Goal: Task Accomplishment & Management: Manage account settings

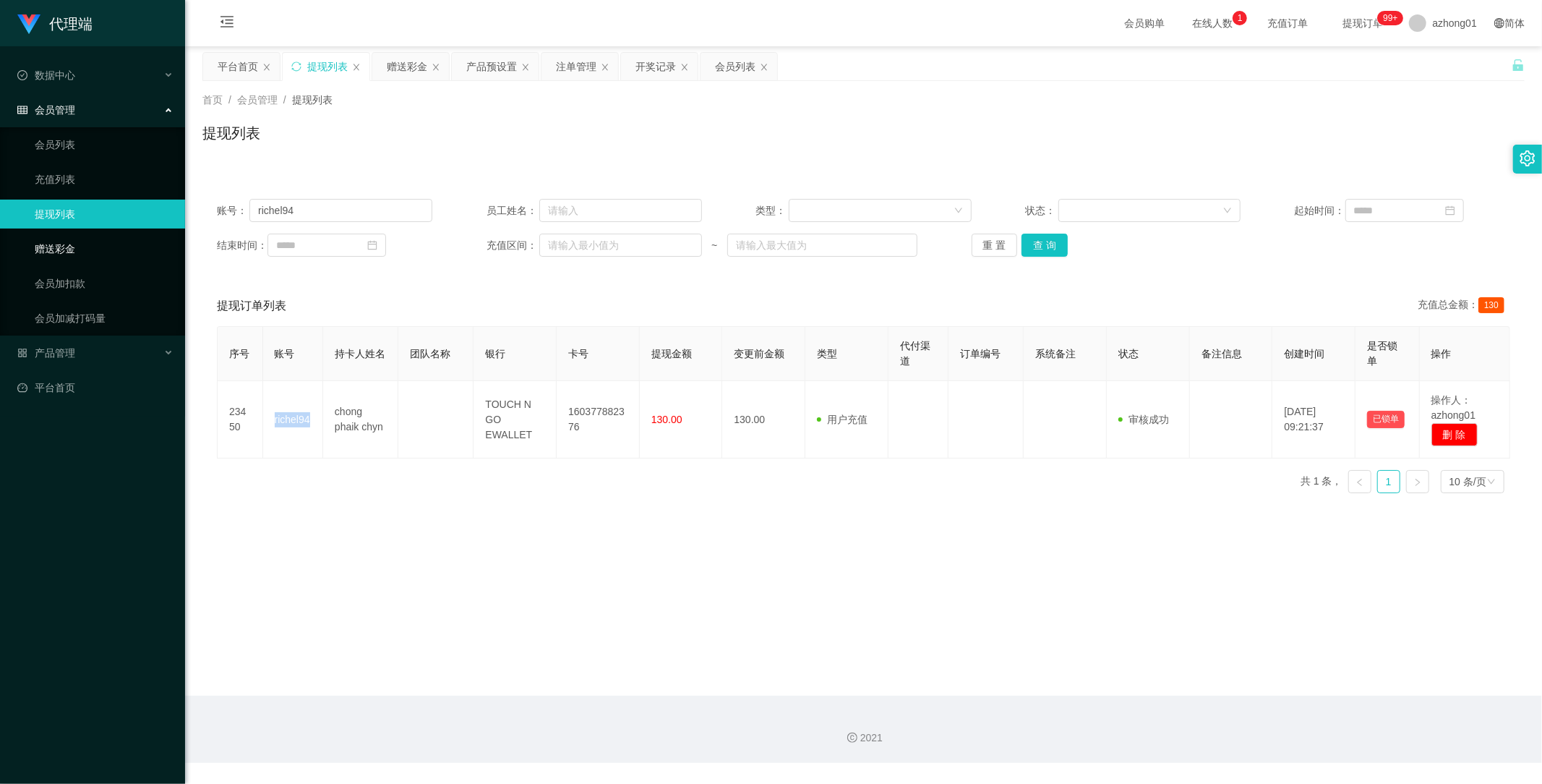
click at [66, 241] on link "赠送彩金" at bounding box center [104, 249] width 139 height 29
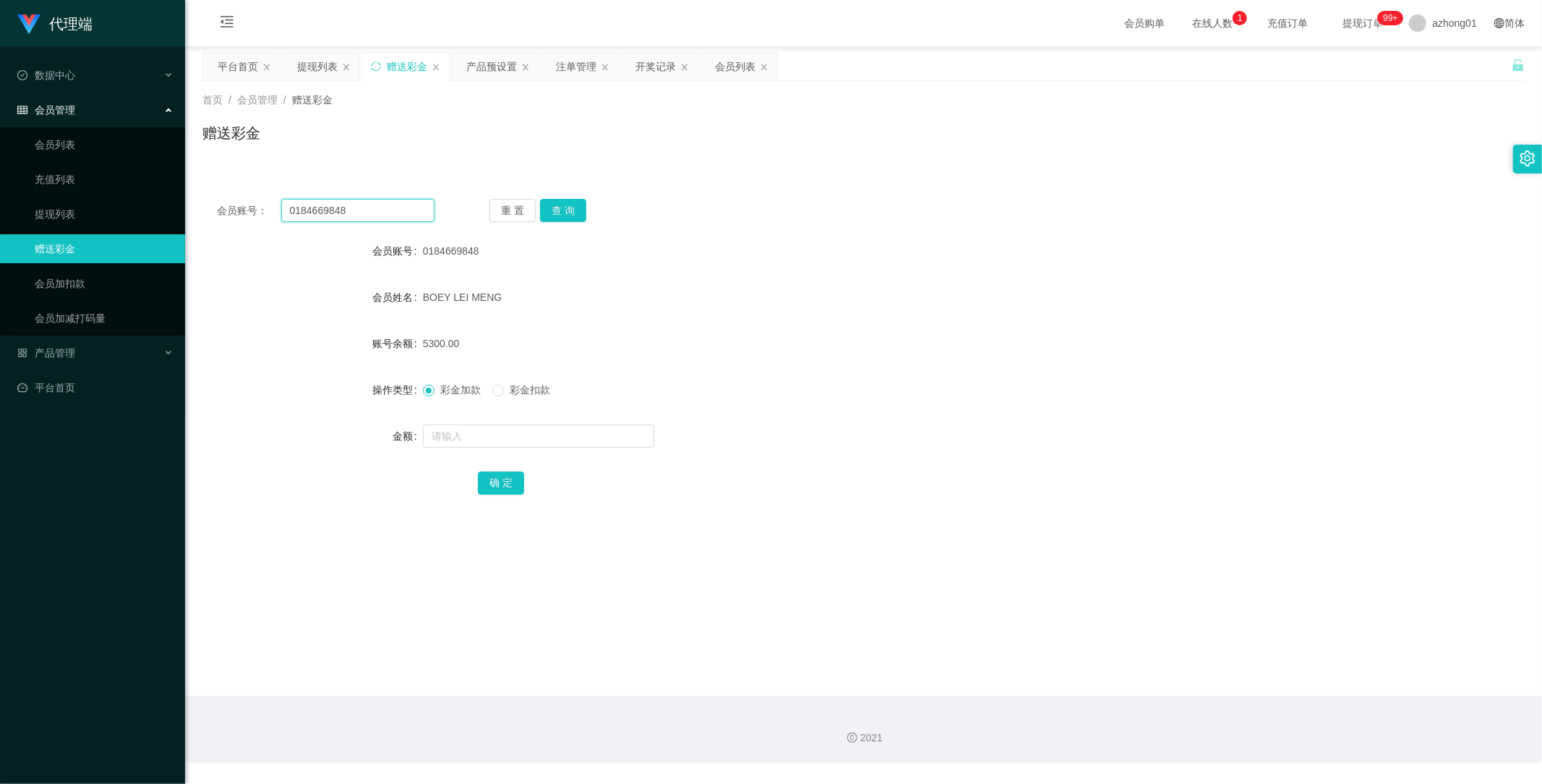
drag, startPoint x: 366, startPoint y: 207, endPoint x: 203, endPoint y: 189, distance: 164.0
click at [178, 180] on section "代理端 数据中心 会员管理 会员列表 充值列表 提现列表 赠送彩金 会员加扣款 会员加减打码量 产品管理 平台首页 保存配置 重置配置 整体风格设置 主题色 …" at bounding box center [771, 381] width 1542 height 763
paste input "130409612722"
type input "130409612722"
click at [569, 209] on button "查 询" at bounding box center [563, 210] width 46 height 23
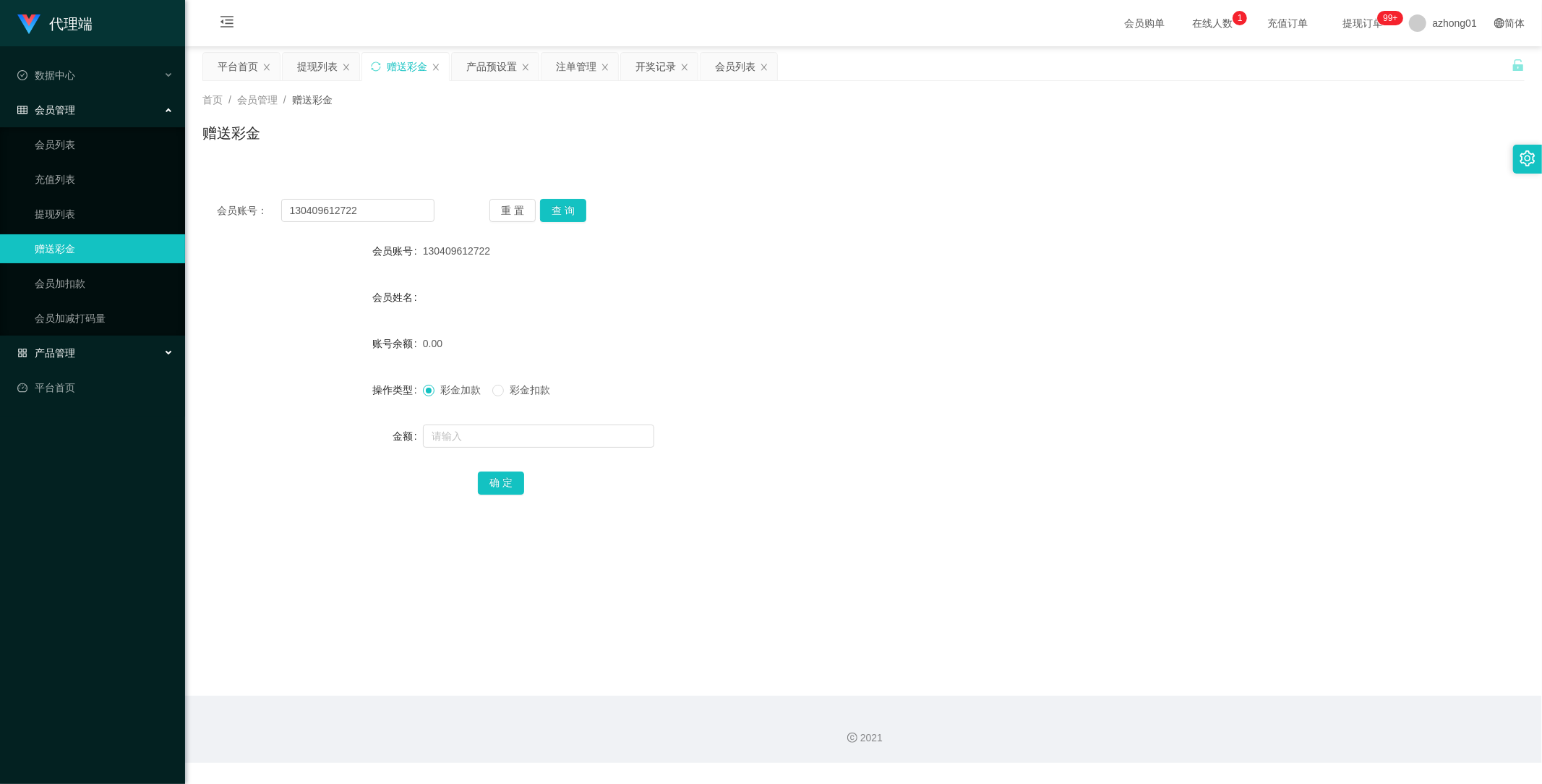
click at [65, 352] on span "产品管理" at bounding box center [46, 353] width 58 height 12
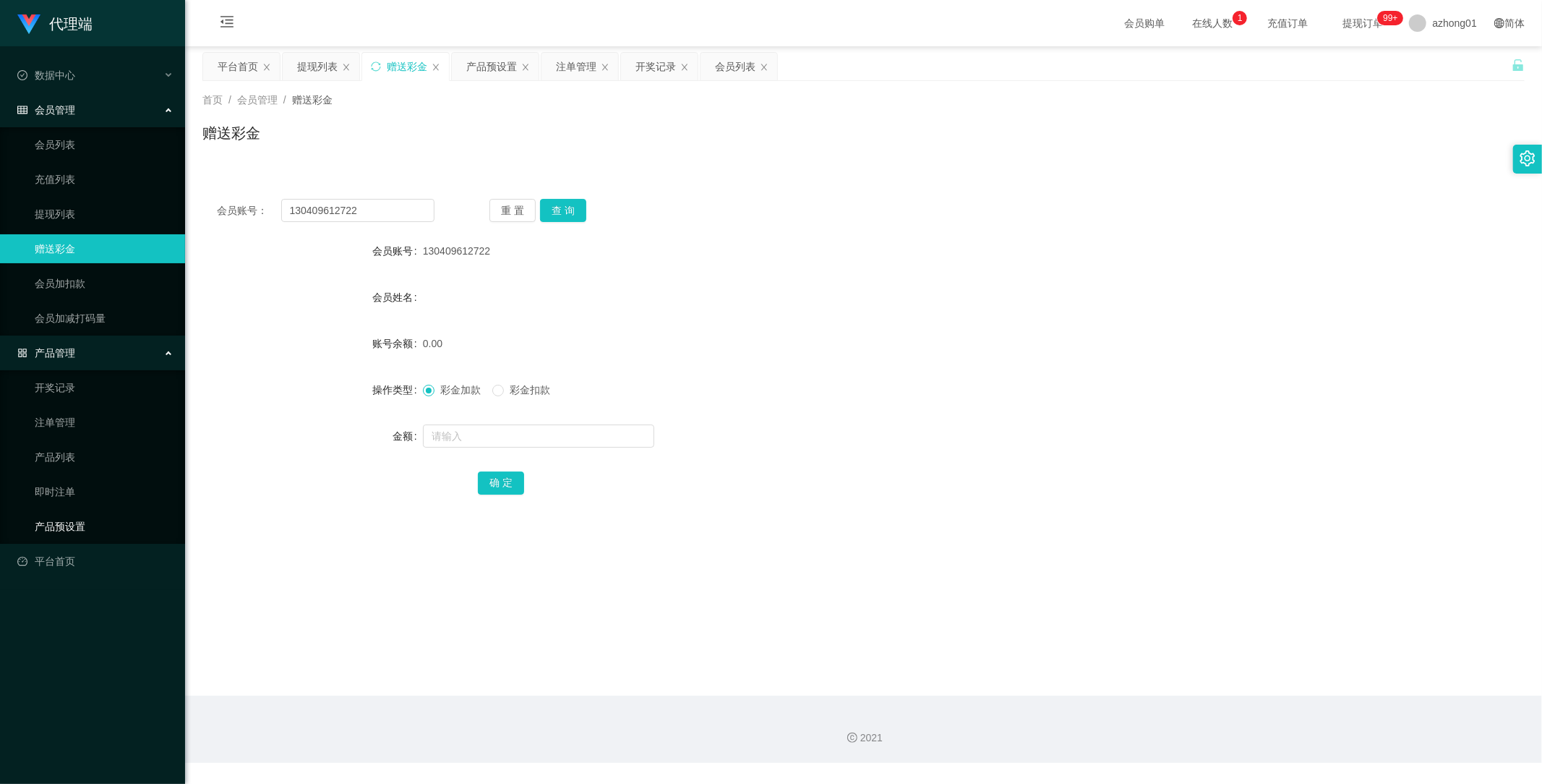
click at [87, 519] on link "产品预设置" at bounding box center [104, 527] width 139 height 29
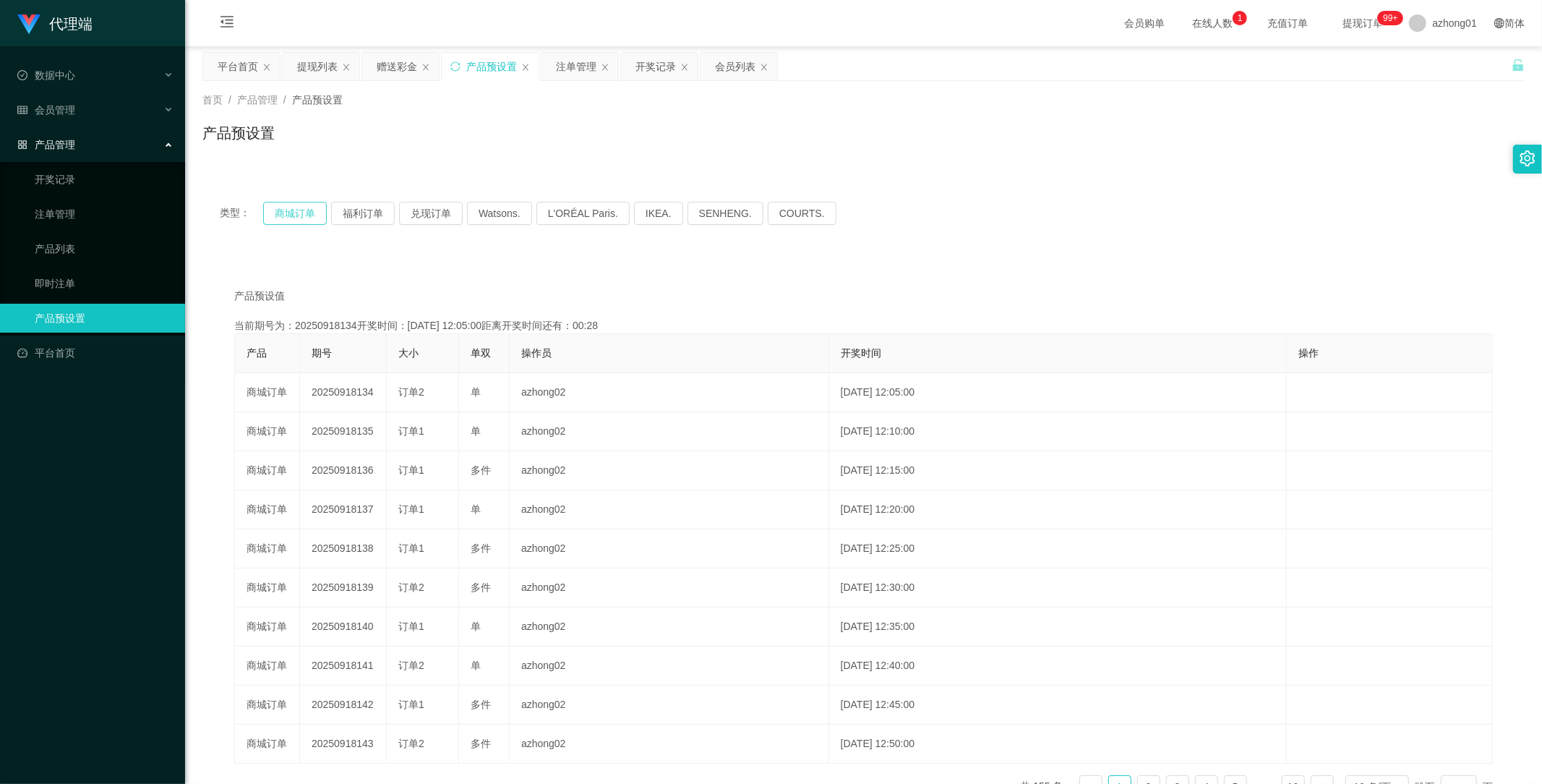
click at [293, 208] on button "商城订单" at bounding box center [295, 213] width 64 height 23
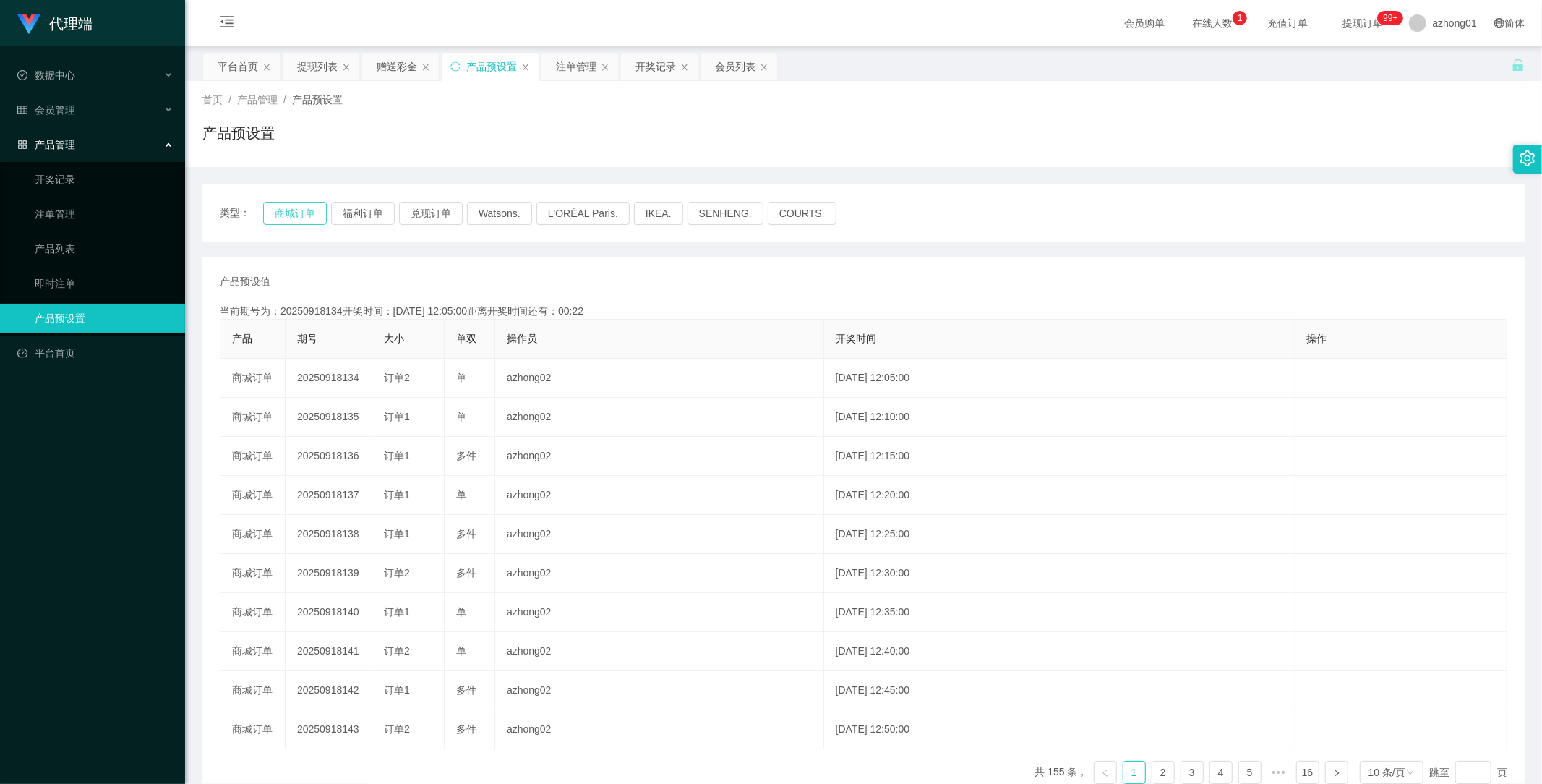
click at [292, 207] on button "商城订单" at bounding box center [295, 213] width 64 height 23
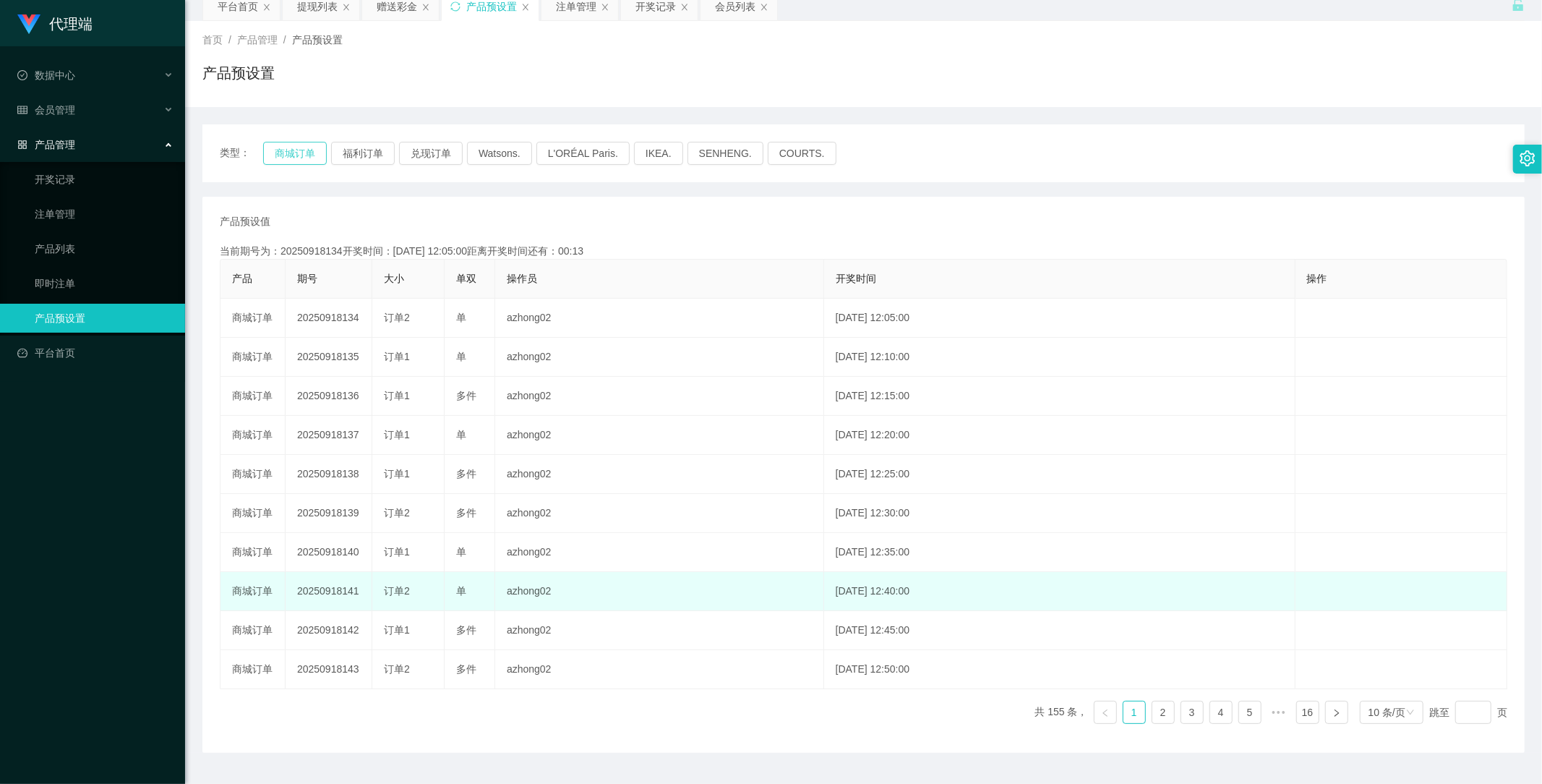
scroll to position [96, 0]
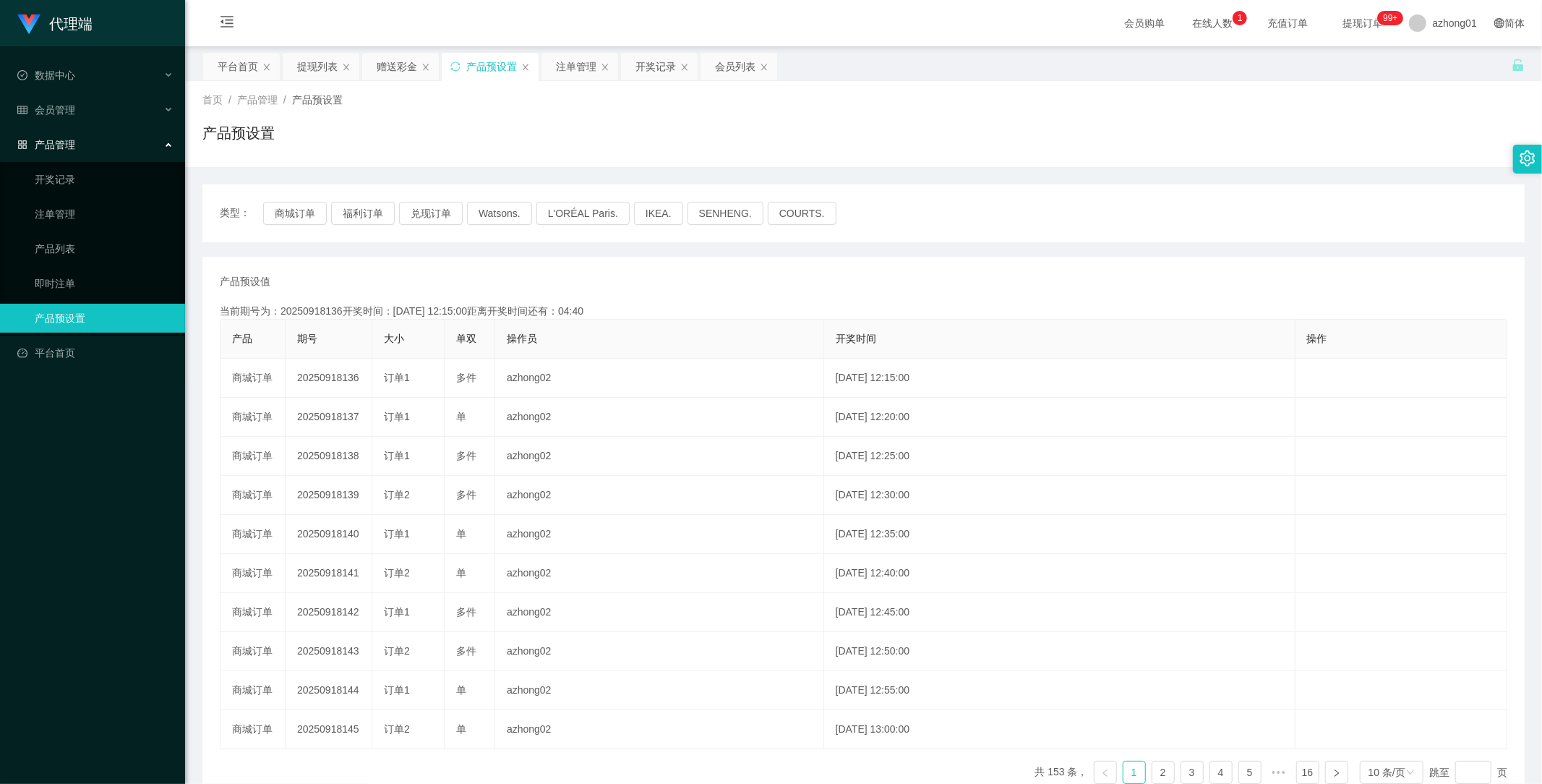
scroll to position [96, 0]
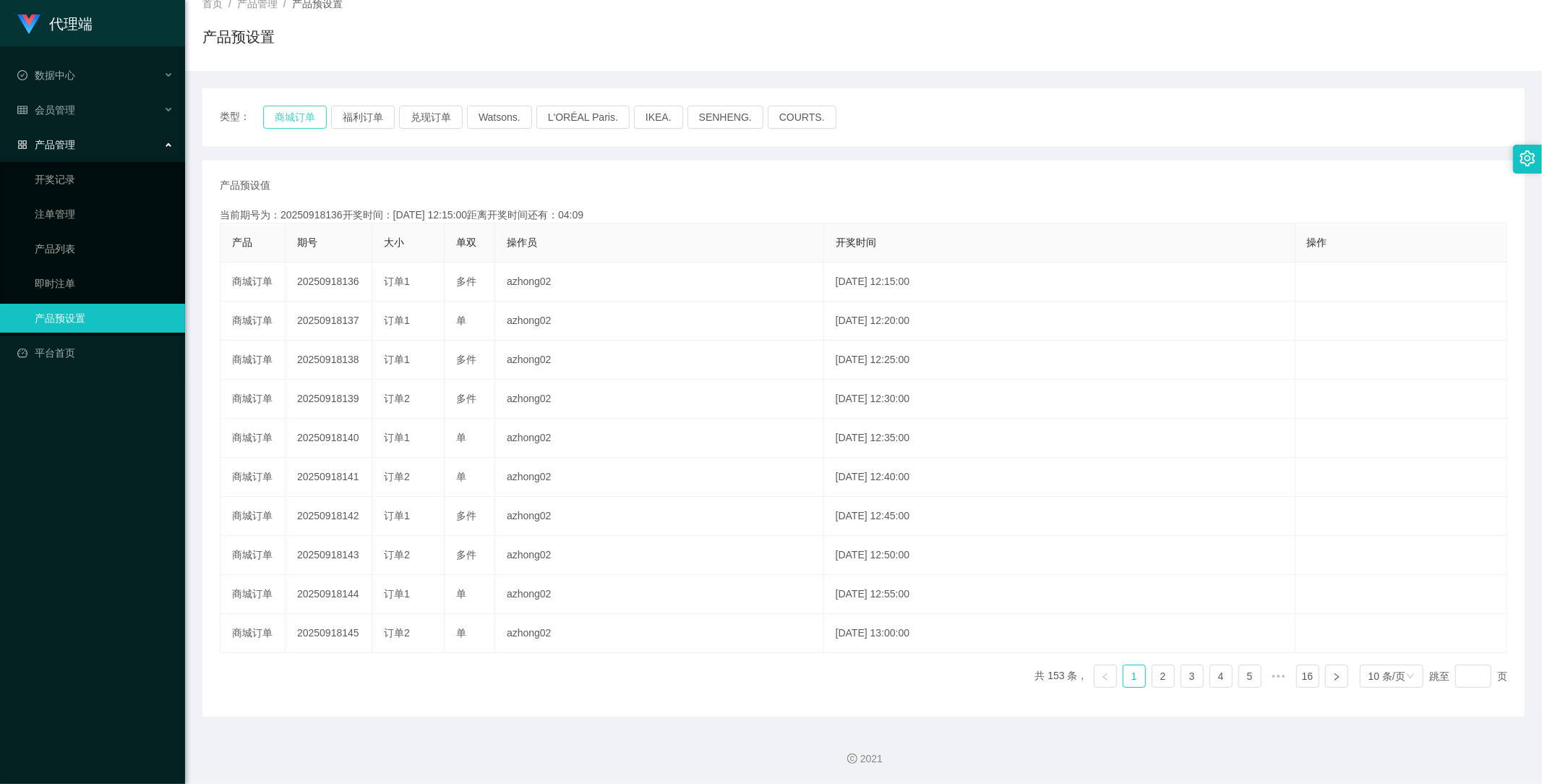
click at [291, 118] on button "商城订单" at bounding box center [295, 117] width 64 height 23
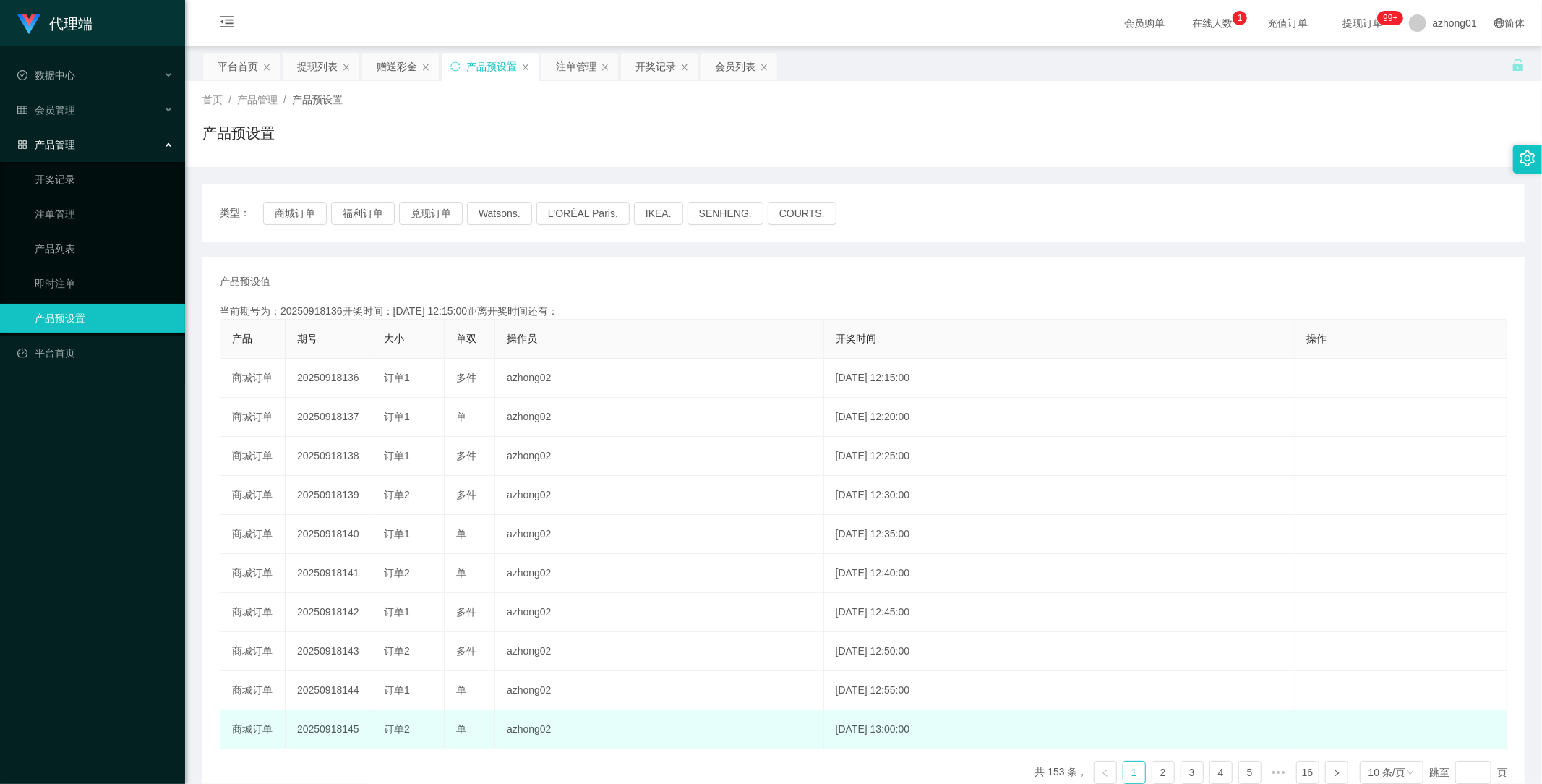
scroll to position [96, 0]
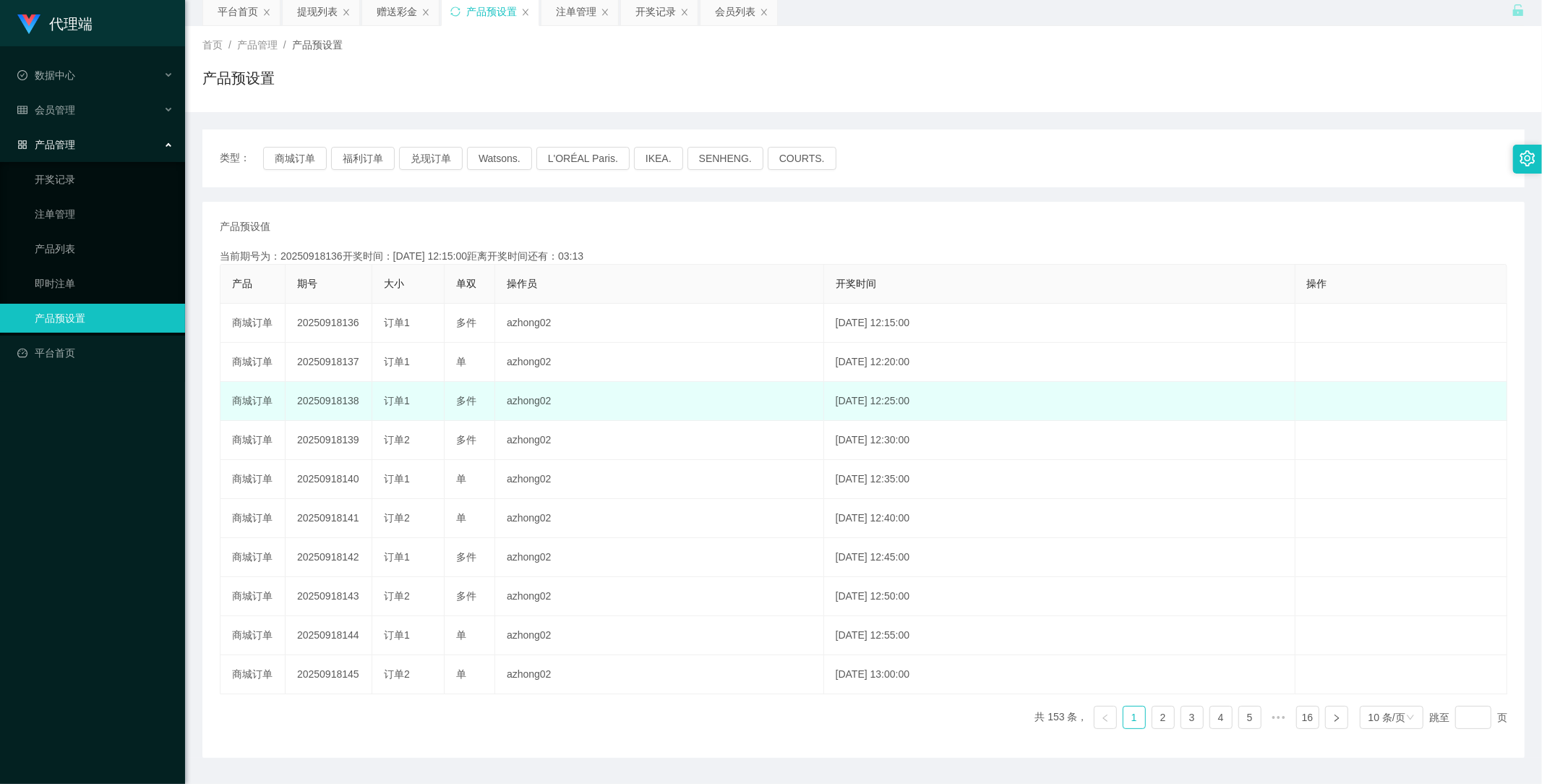
scroll to position [80, 0]
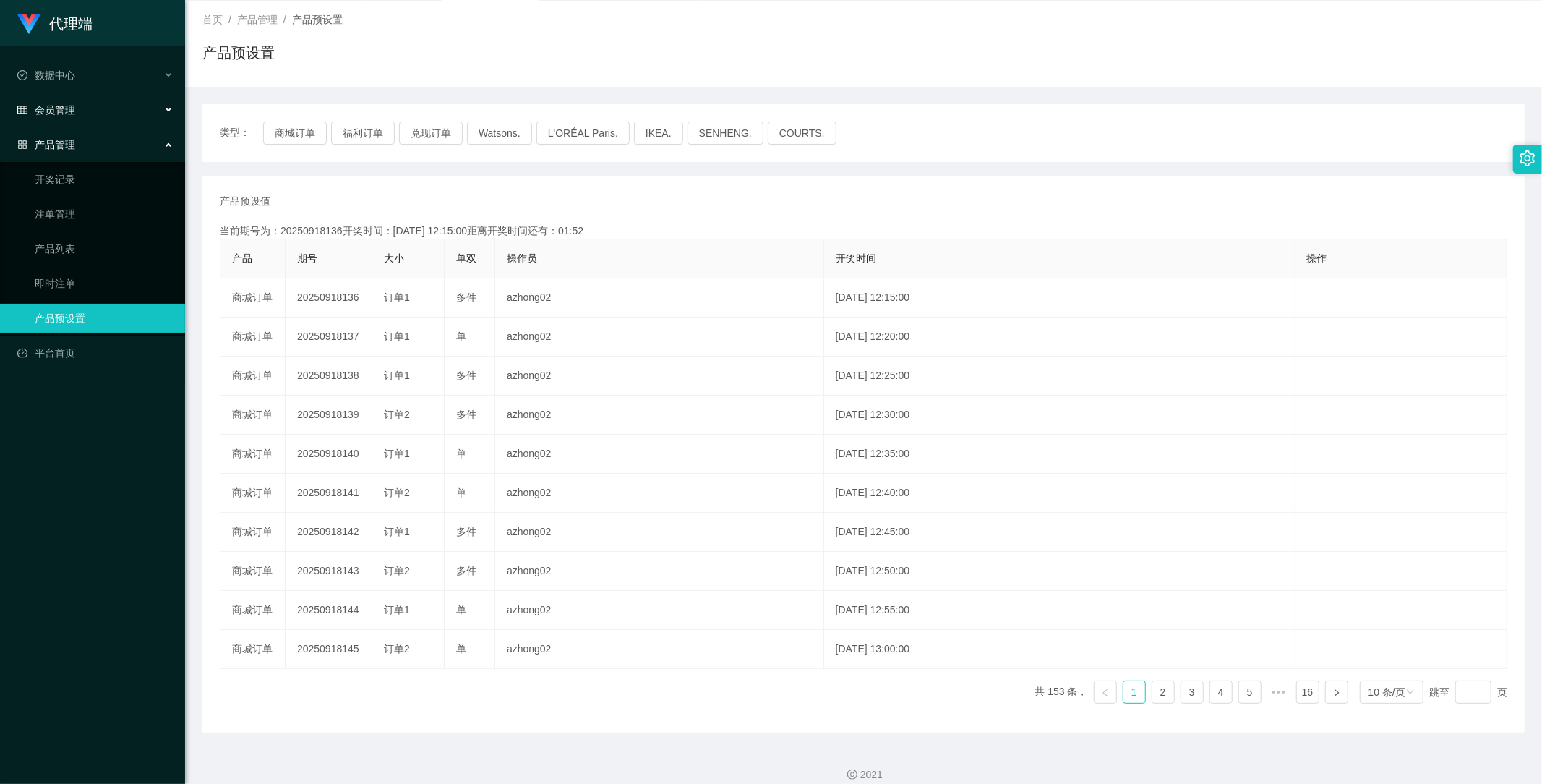
click at [64, 106] on span "会员管理" at bounding box center [46, 110] width 58 height 12
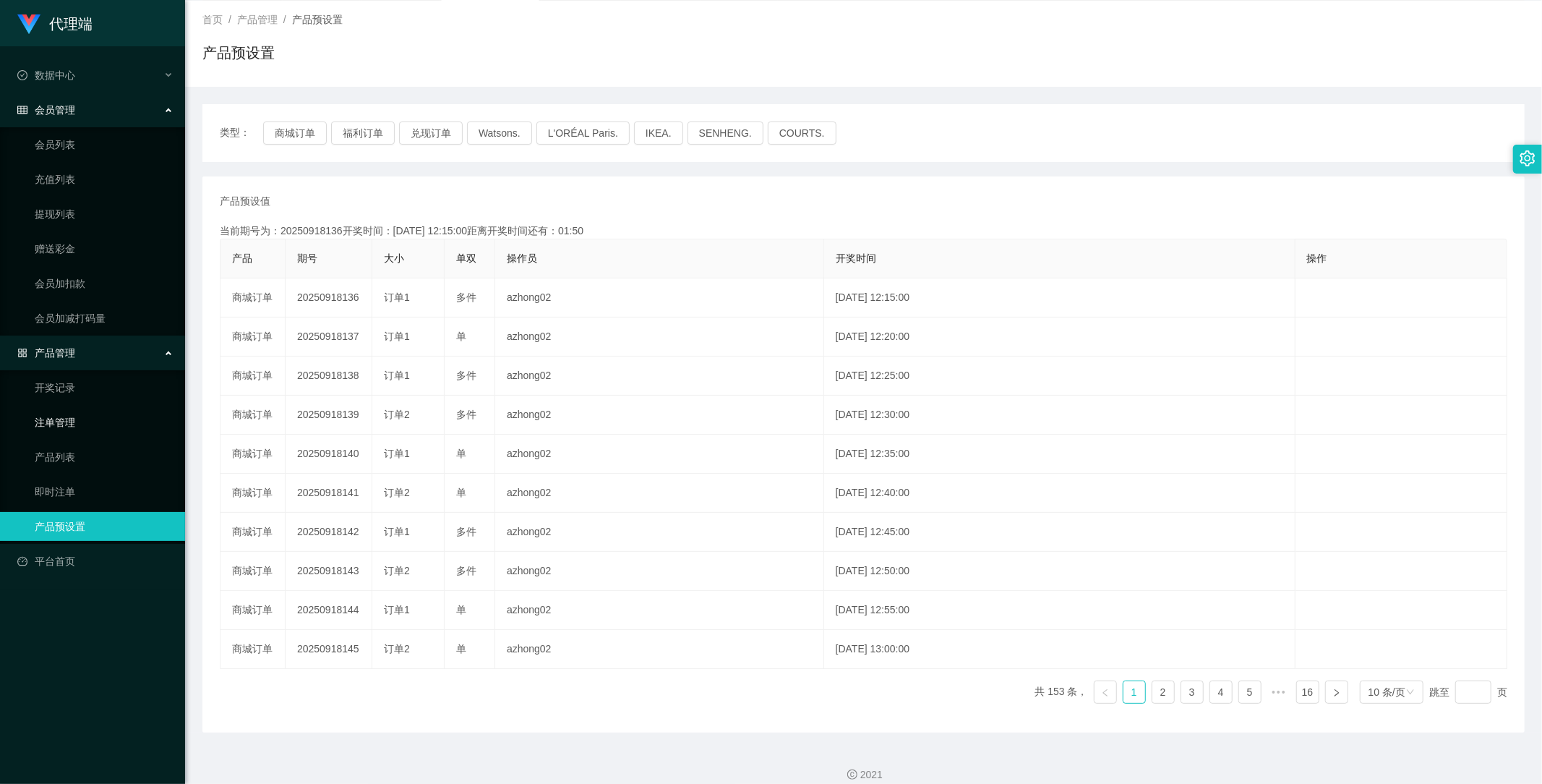
click at [73, 414] on link "注单管理" at bounding box center [104, 422] width 139 height 29
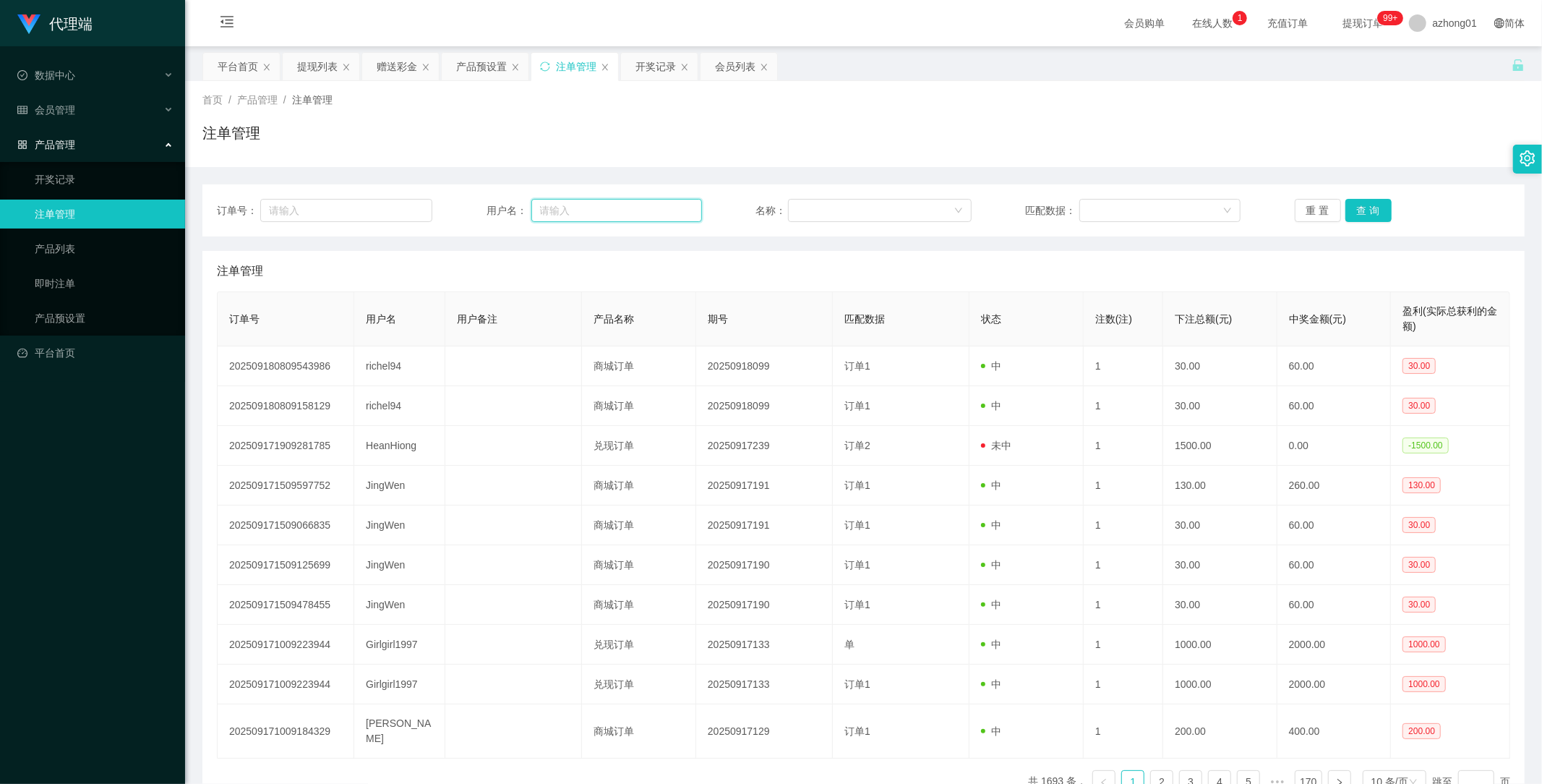
click at [618, 203] on input "text" at bounding box center [616, 210] width 171 height 23
paste input "130409612722"
type input "130409612722"
click at [1362, 206] on button "查 询" at bounding box center [1368, 210] width 46 height 23
click at [70, 108] on span "会员管理" at bounding box center [46, 110] width 58 height 12
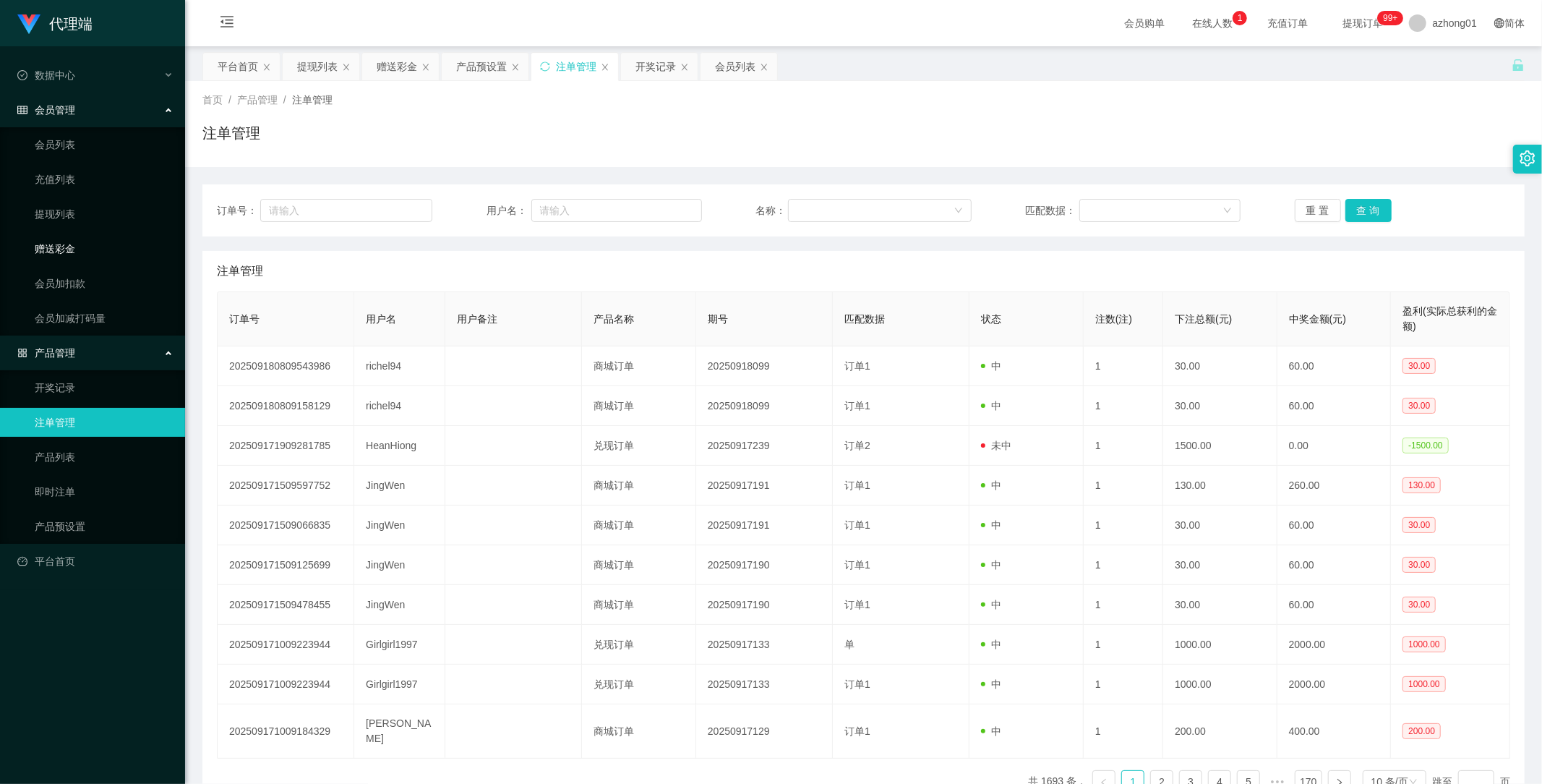
click at [70, 244] on link "赠送彩金" at bounding box center [104, 249] width 139 height 29
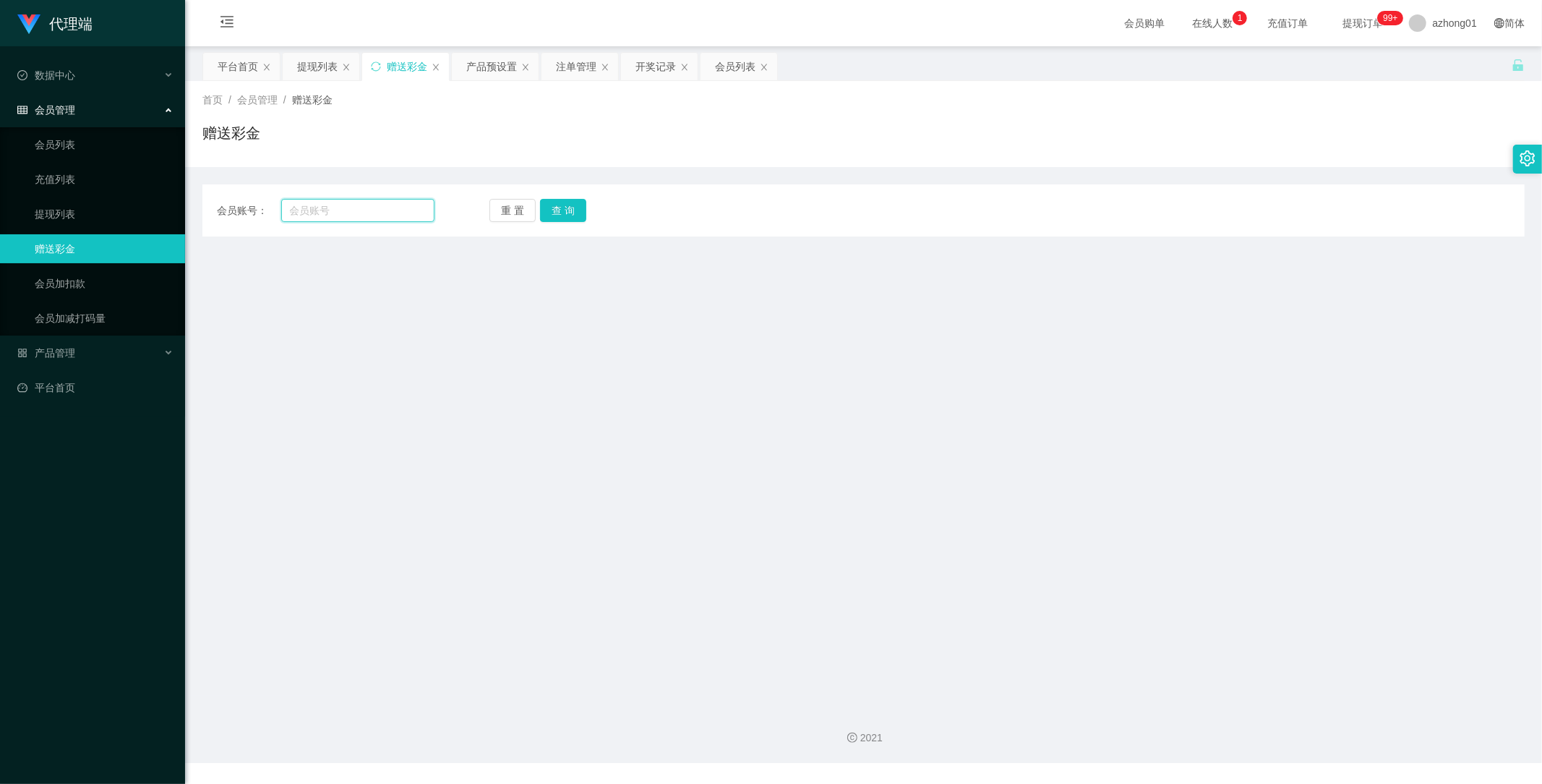
click at [357, 206] on input "text" at bounding box center [359, 210] width 154 height 23
paste input "130409612722"
type input "130409612722"
click at [557, 203] on button "查 询" at bounding box center [563, 210] width 46 height 23
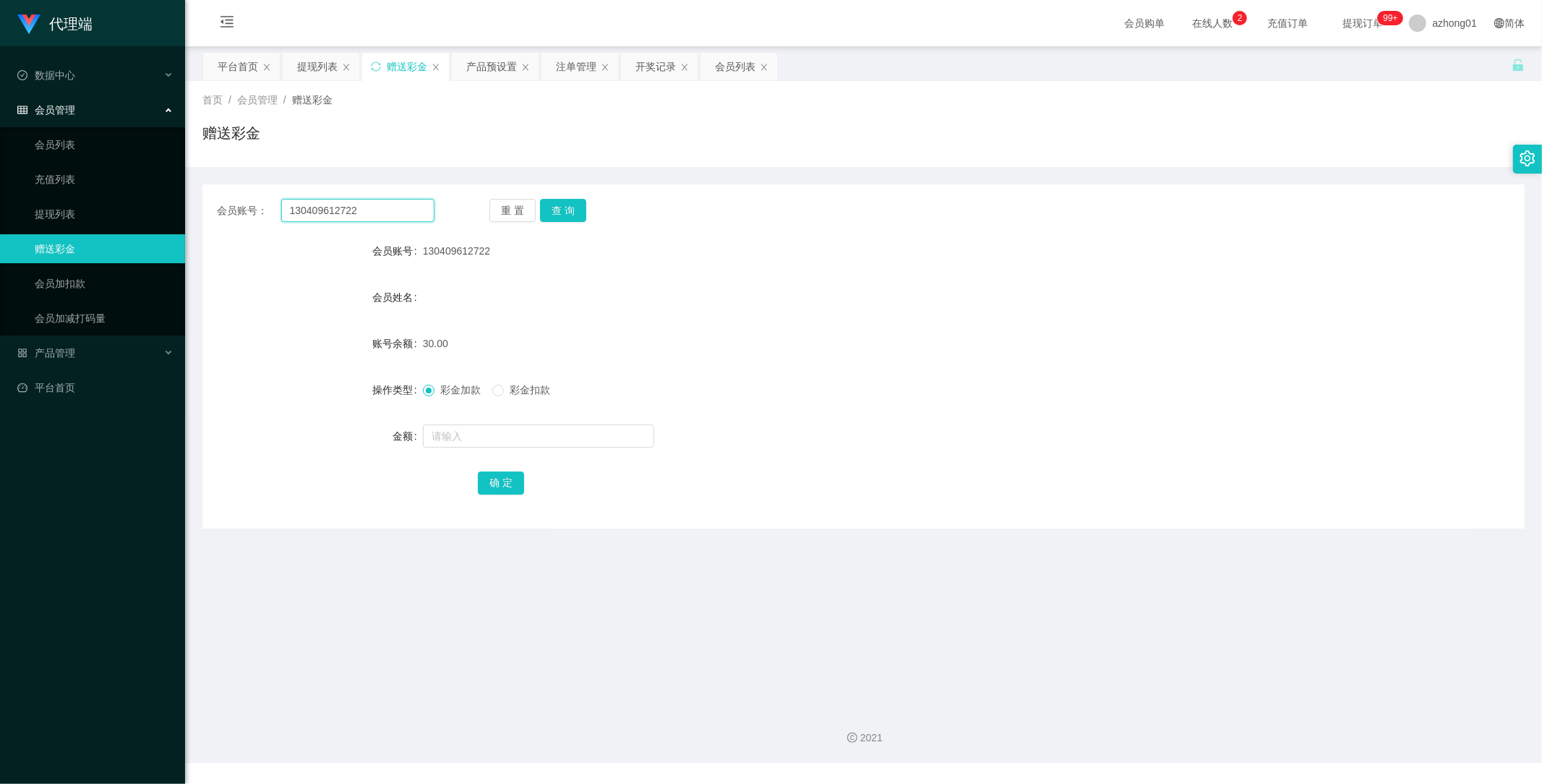
drag, startPoint x: 333, startPoint y: 206, endPoint x: 234, endPoint y: 207, distance: 99.0
click at [234, 207] on div "会员账号： 130409612722" at bounding box center [326, 210] width 218 height 23
click at [574, 212] on button "查 询" at bounding box center [563, 210] width 46 height 23
click at [80, 348] on div "产品管理" at bounding box center [93, 353] width 185 height 29
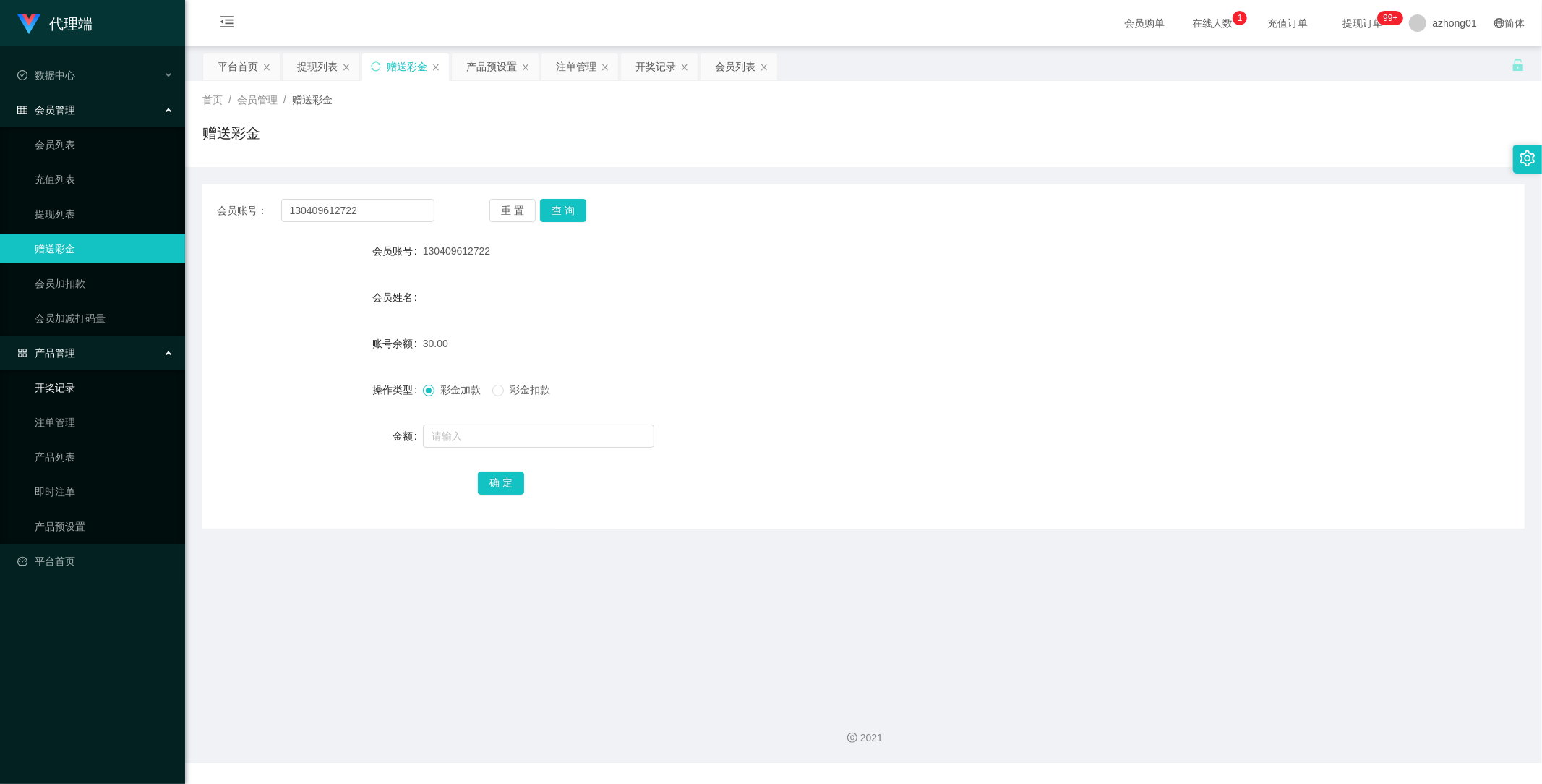
click at [74, 382] on link "开奖记录" at bounding box center [104, 388] width 139 height 29
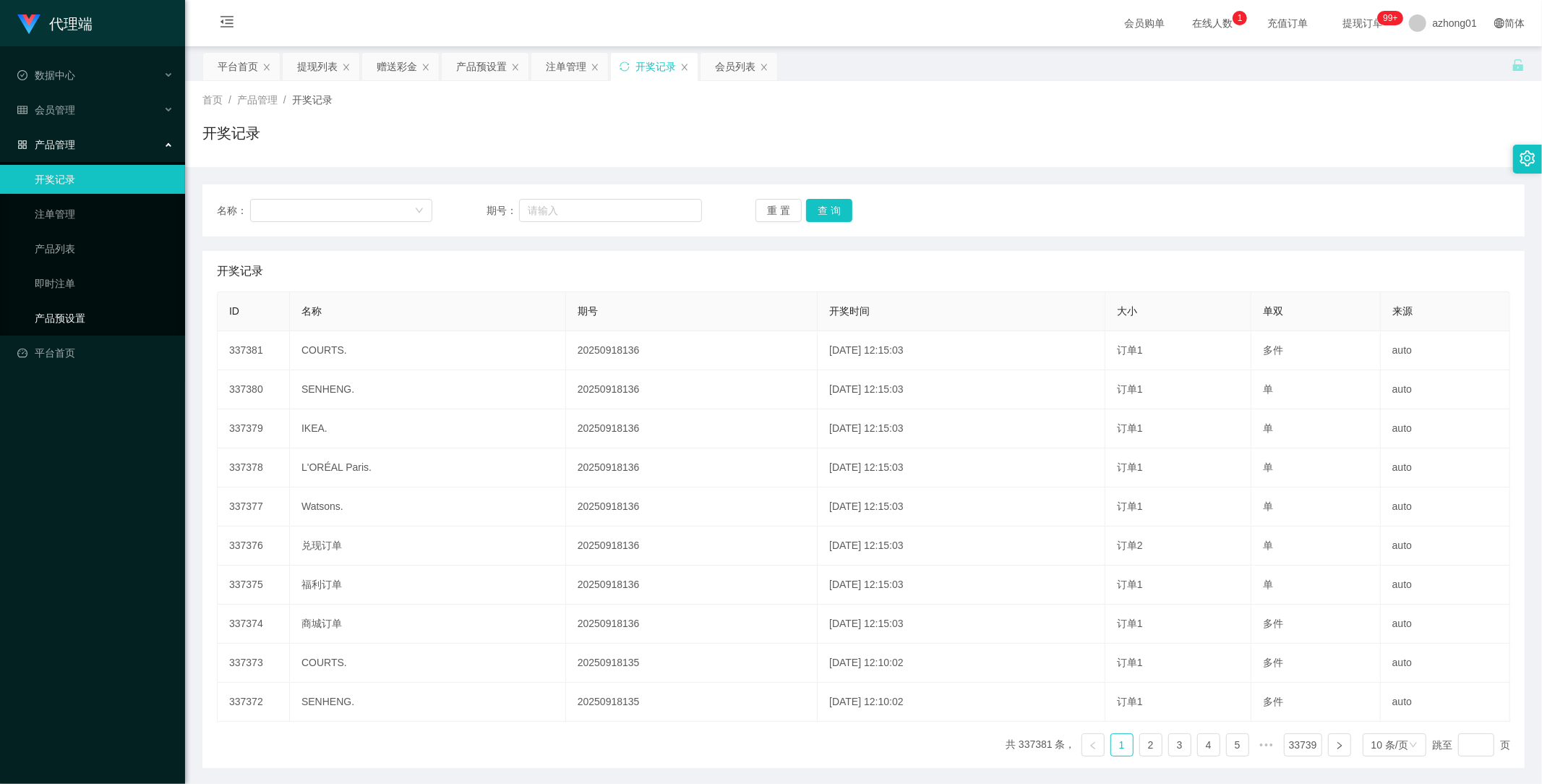
click at [74, 310] on link "产品预设置" at bounding box center [104, 318] width 139 height 29
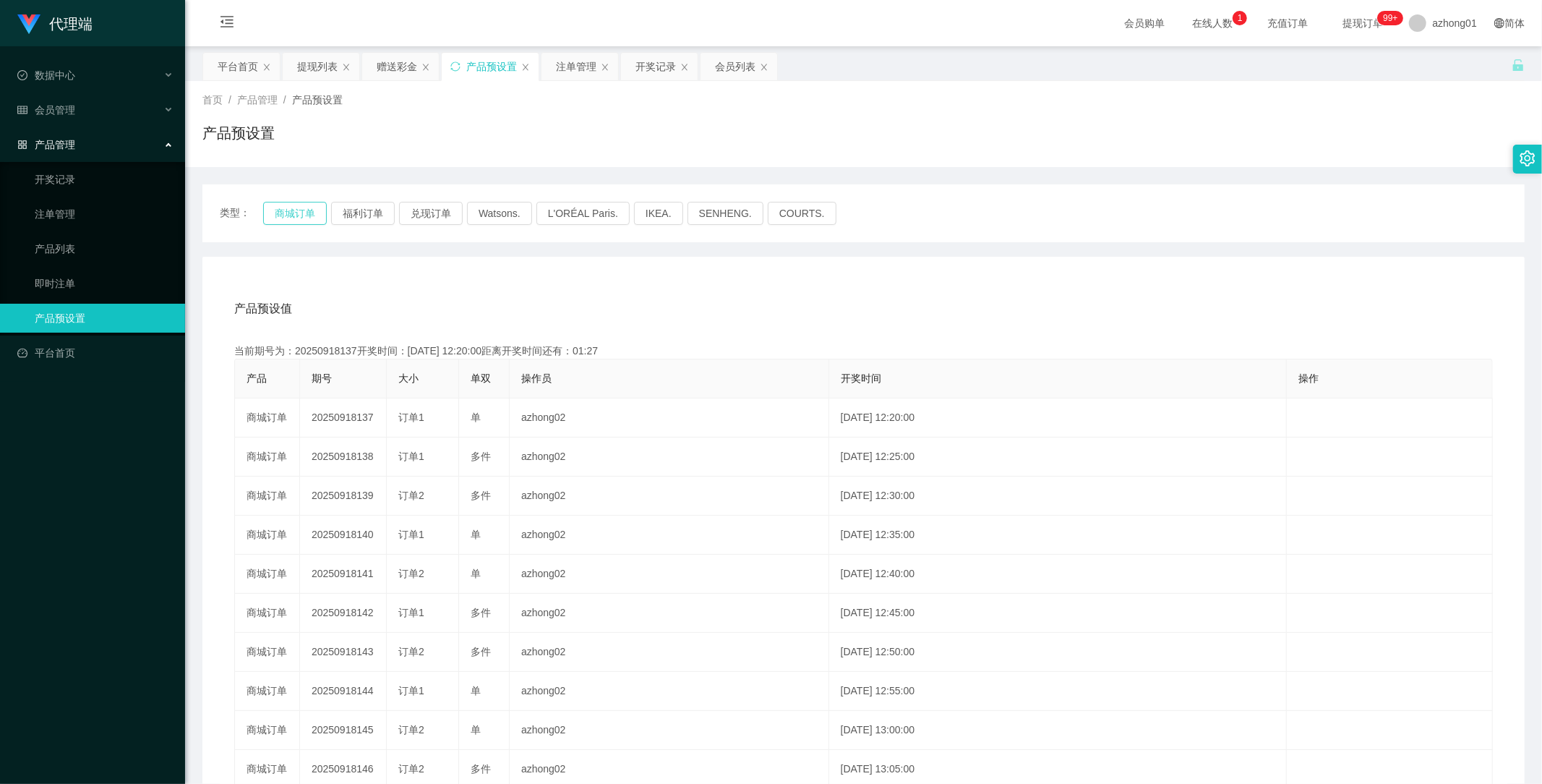
click at [296, 209] on button "商城订单" at bounding box center [295, 213] width 64 height 23
click at [67, 181] on link "开奖记录" at bounding box center [104, 179] width 139 height 29
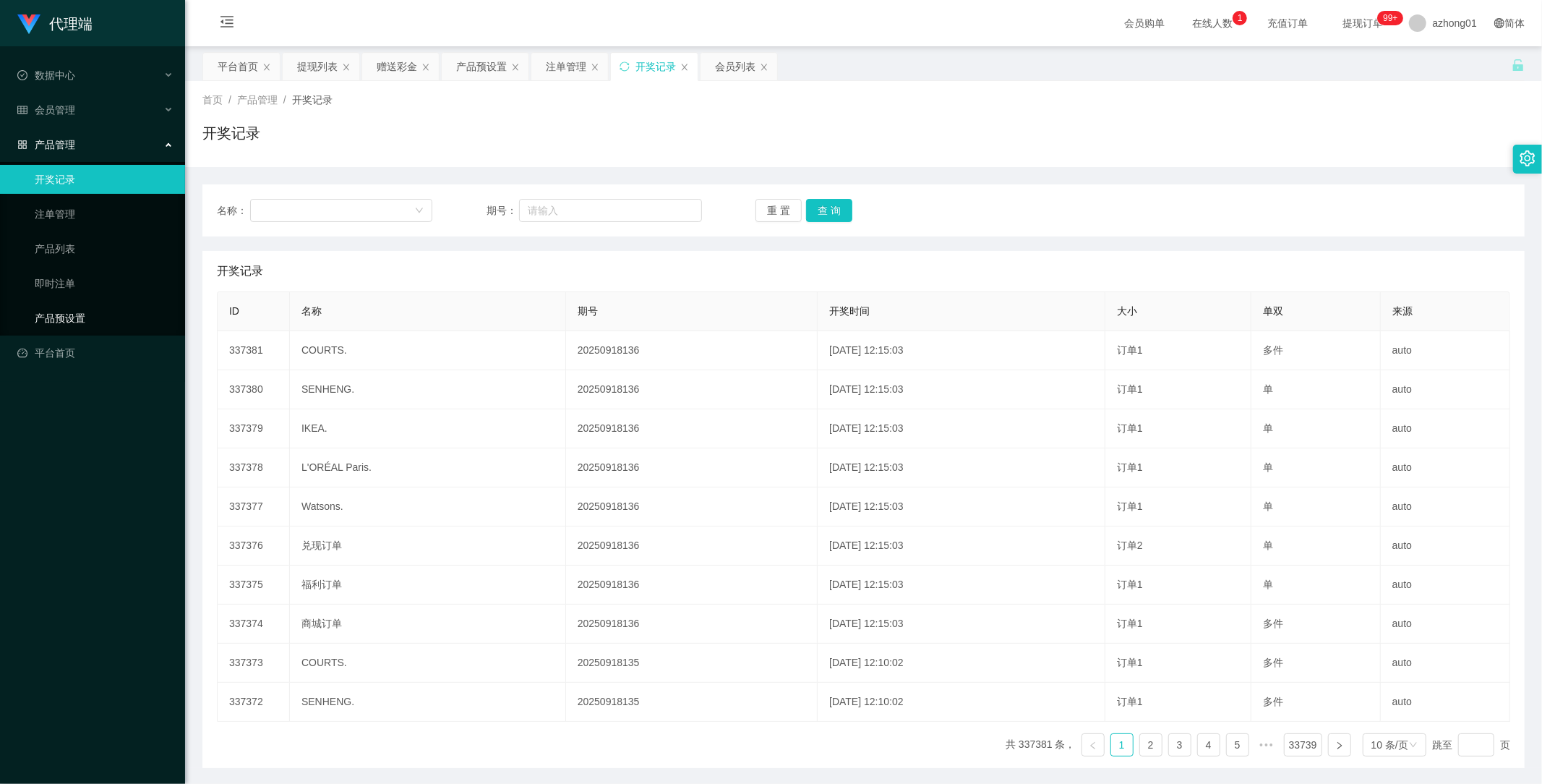
click at [59, 321] on link "产品预设置" at bounding box center [104, 318] width 139 height 29
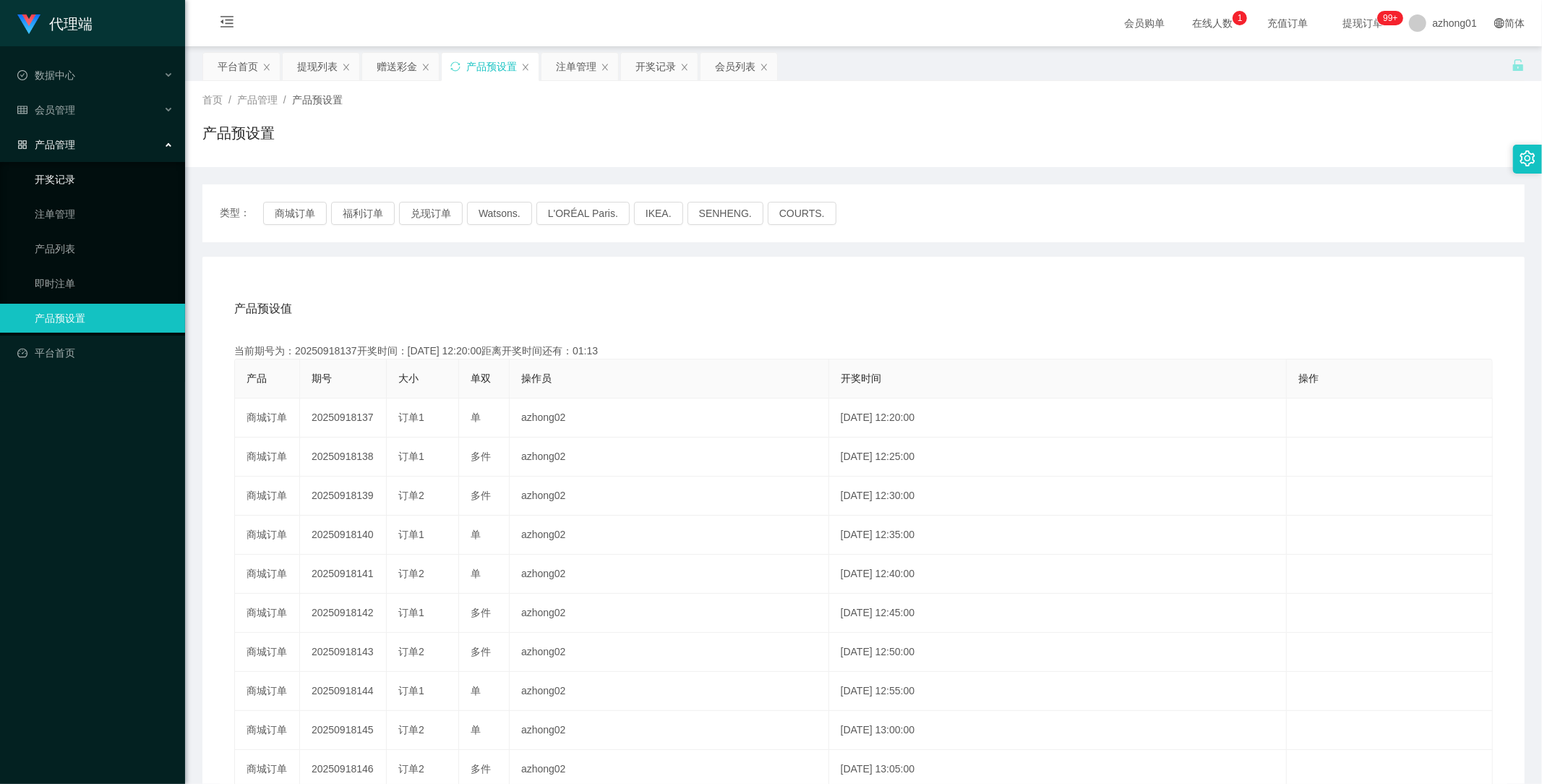
click at [68, 177] on link "开奖记录" at bounding box center [104, 179] width 139 height 29
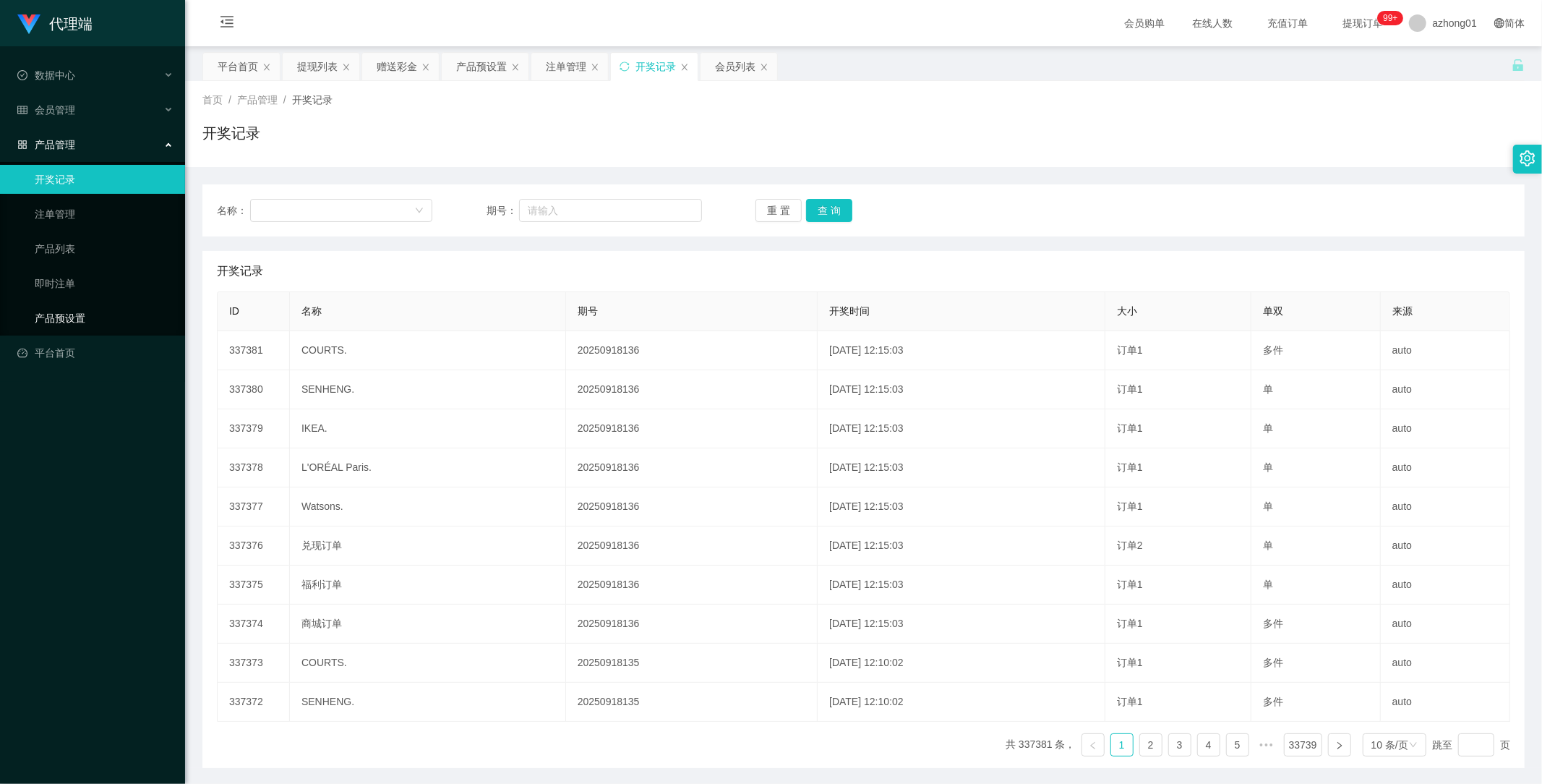
click at [78, 313] on link "产品预设置" at bounding box center [104, 318] width 139 height 29
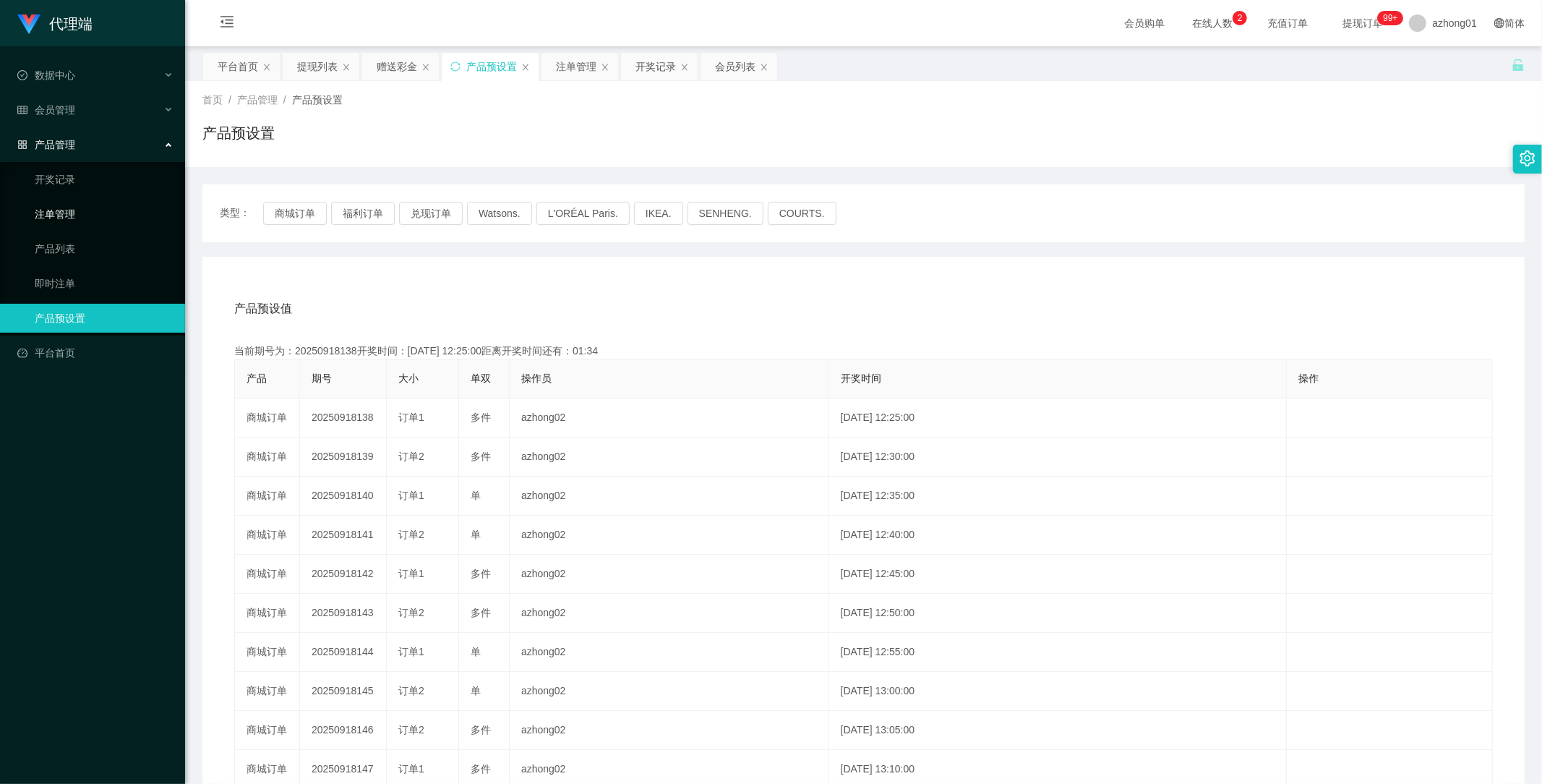
click at [68, 209] on link "注单管理" at bounding box center [104, 214] width 139 height 29
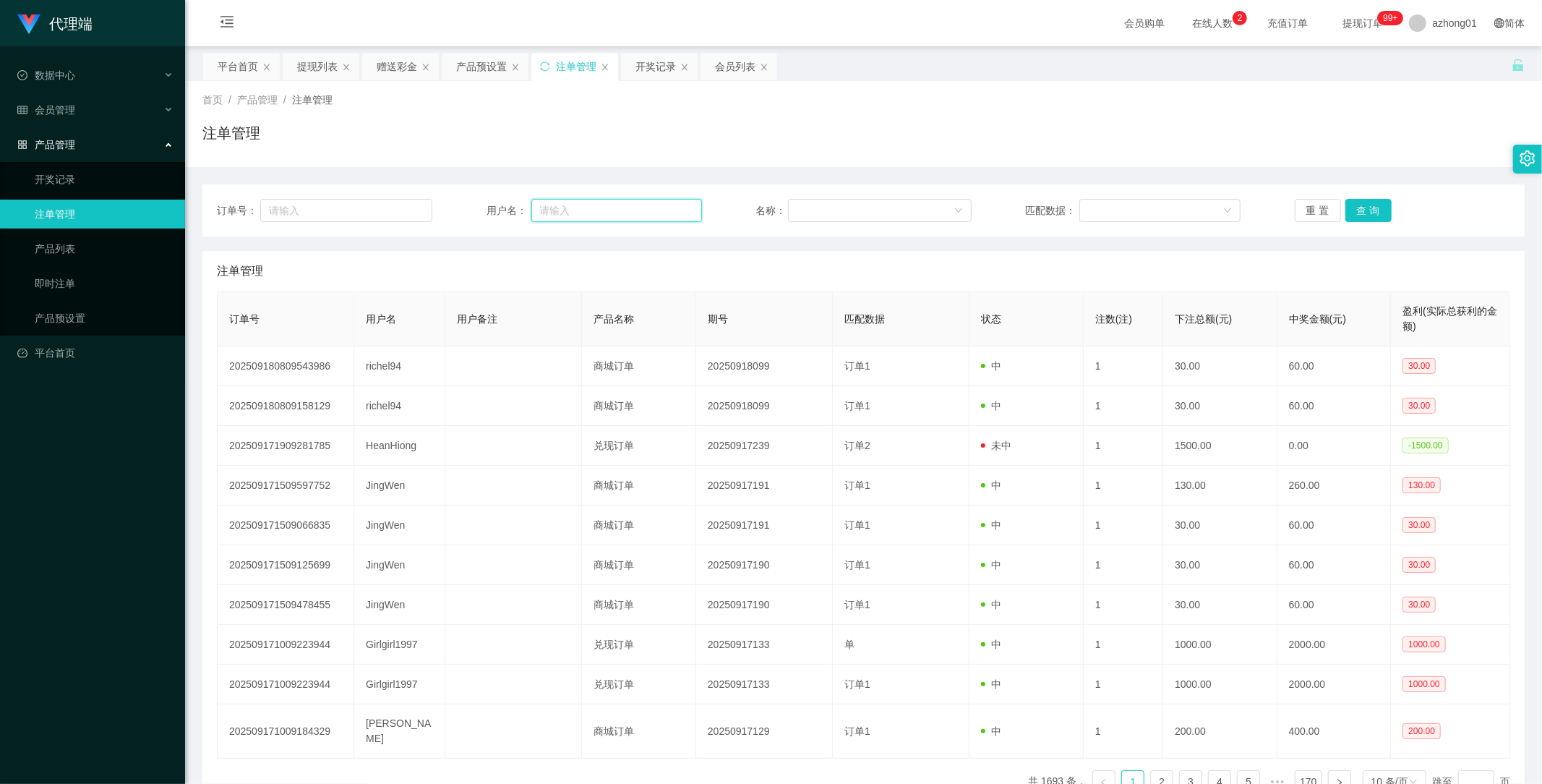
click at [628, 205] on input "text" at bounding box center [616, 210] width 171 height 23
paste input "130409612722"
type input "130409612722"
click at [1363, 210] on button "查 询" at bounding box center [1368, 210] width 46 height 23
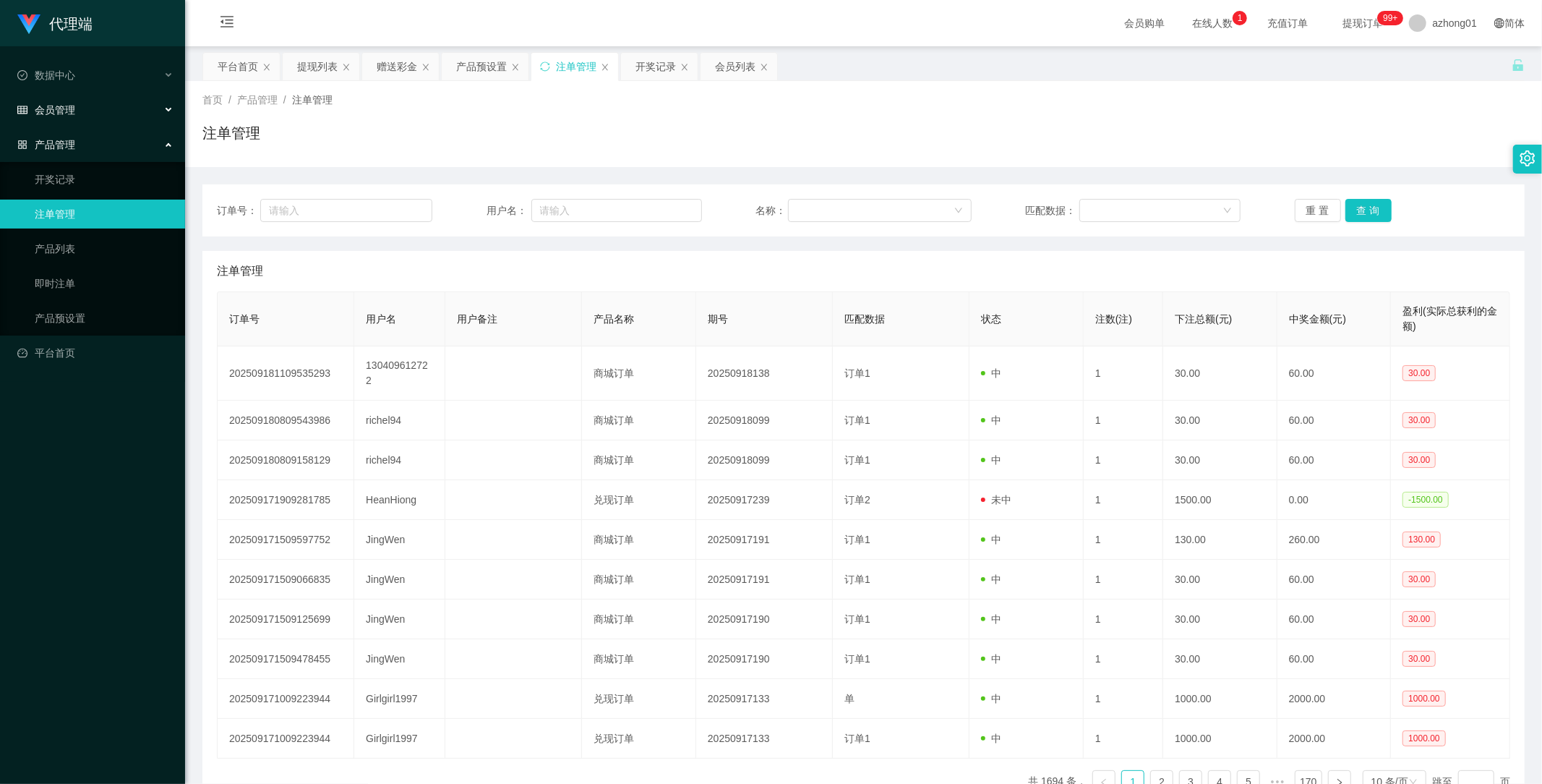
click at [65, 105] on span "会员管理" at bounding box center [46, 110] width 58 height 12
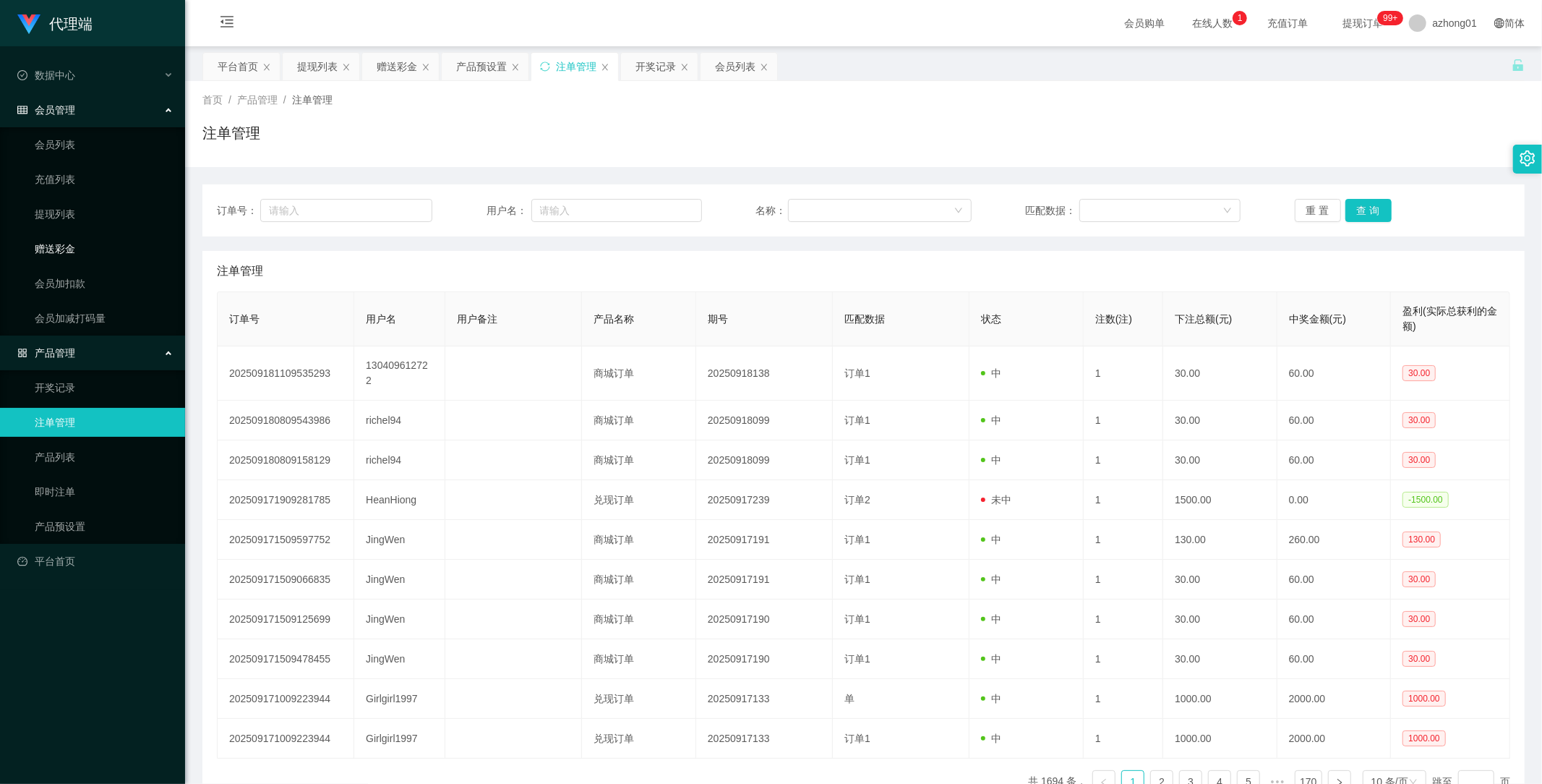
click at [70, 244] on link "赠送彩金" at bounding box center [104, 249] width 139 height 29
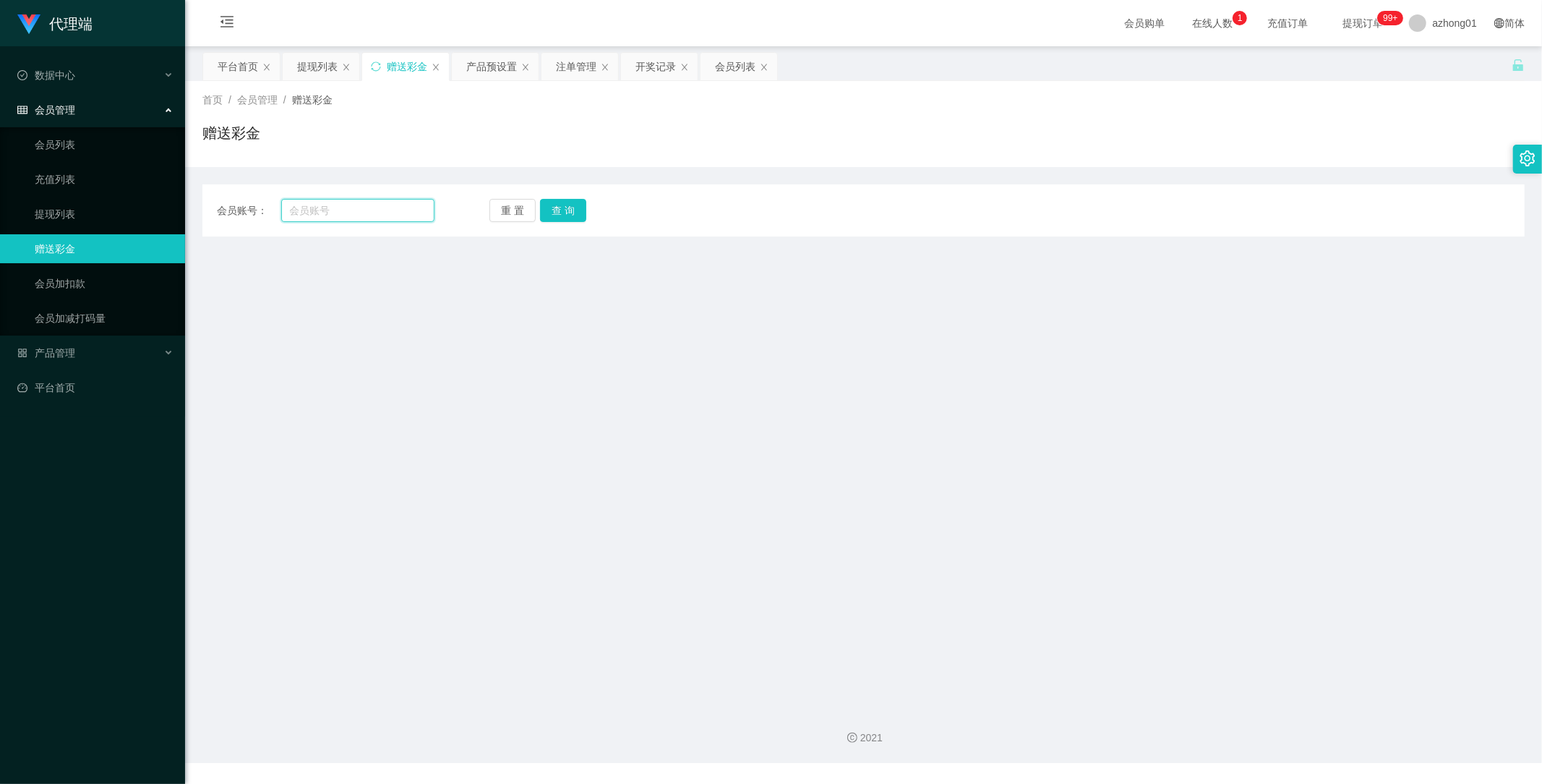
click at [369, 218] on input "text" at bounding box center [359, 210] width 154 height 23
paste input "未结算累计薪资：170+RM8 x 350"
type input "未"
click at [790, 263] on main "关闭左侧 关闭右侧 关闭其它 刷新页面 平台首页 提现列表 赠送彩金 产品预设置 注单管理 开奖记录 会员列表 首页 / 会员管理 / 赠送彩金 / 赠送彩金…" at bounding box center [863, 370] width 1357 height 649
drag, startPoint x: 68, startPoint y: 249, endPoint x: 183, endPoint y: 248, distance: 115.0
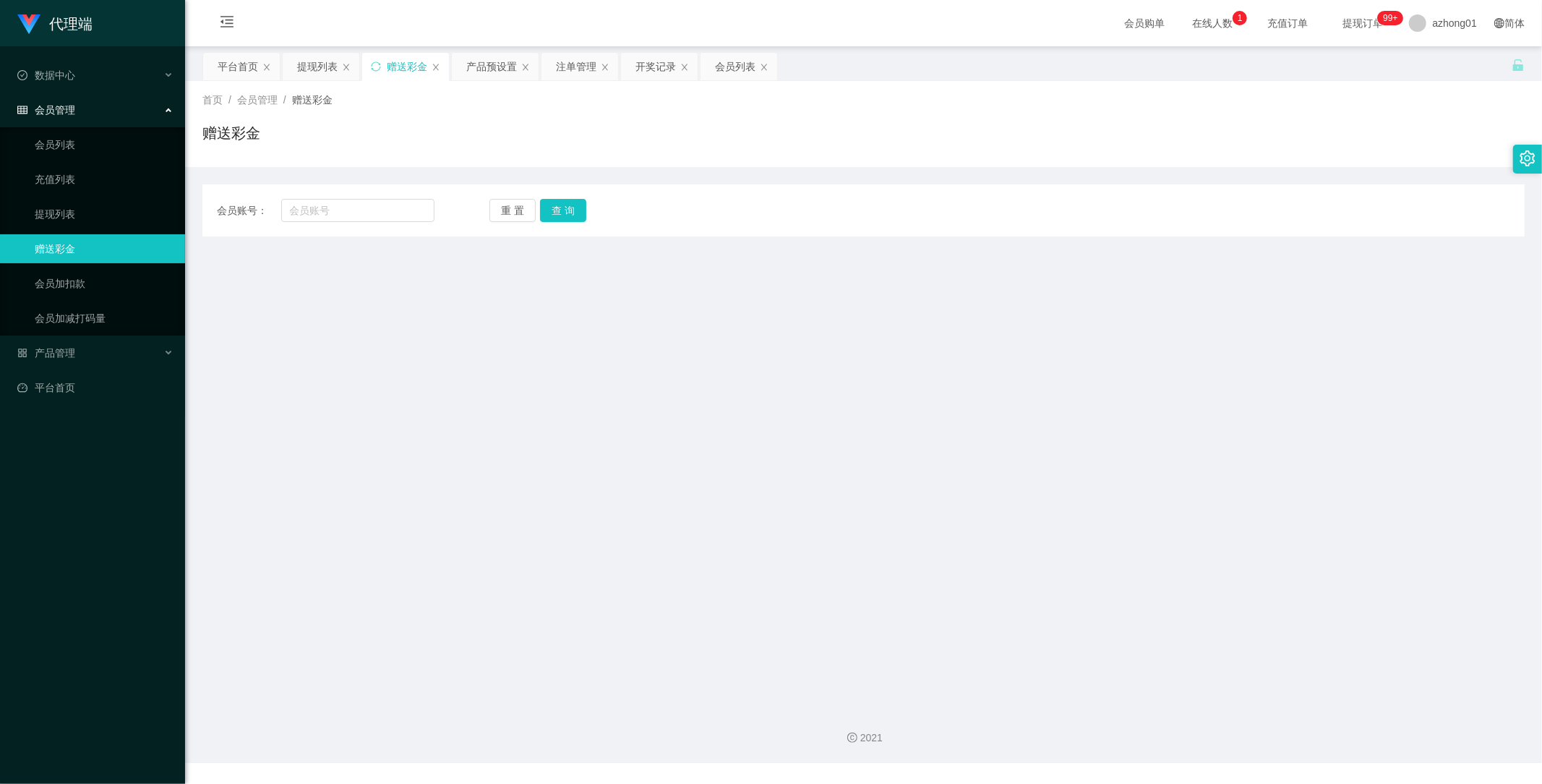
click at [70, 250] on link "赠送彩金" at bounding box center [104, 249] width 139 height 29
click at [384, 206] on input "text" at bounding box center [359, 210] width 154 height 23
paste input "130409612722"
click at [560, 215] on button "查 询" at bounding box center [563, 210] width 46 height 23
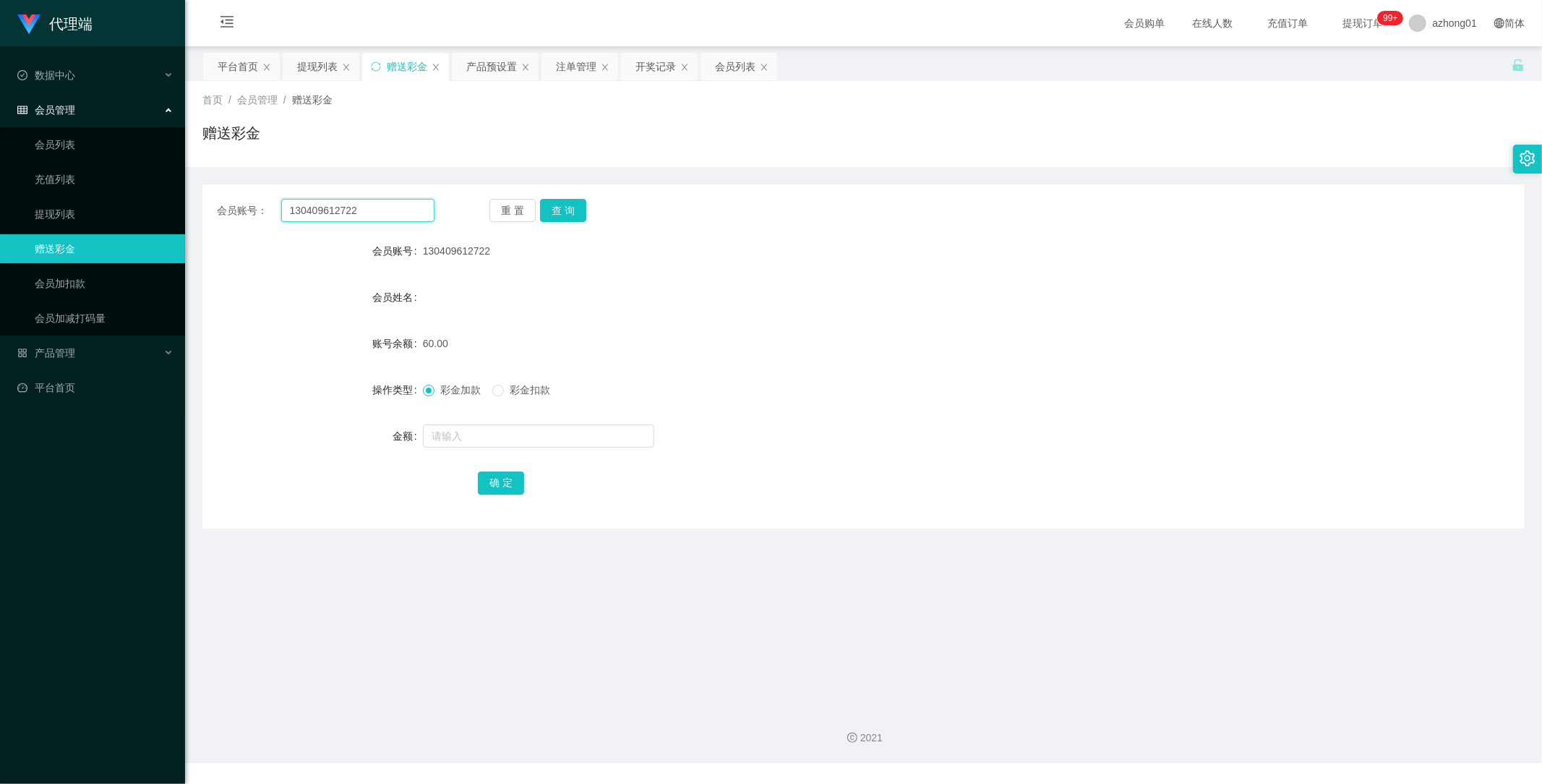
drag, startPoint x: 341, startPoint y: 203, endPoint x: 201, endPoint y: 203, distance: 140.0
click at [201, 203] on main "关闭左侧 关闭右侧 关闭其它 刷新页面 平台首页 提现列表 赠送彩金 产品预设置 注单管理 开奖记录 会员列表 首页 / 会员管理 / 赠送彩金 / 赠送彩金…" at bounding box center [863, 370] width 1357 height 649
paste input "Ckcheok"
type input "Ckcheok"
click at [568, 212] on button "查 询" at bounding box center [563, 210] width 46 height 23
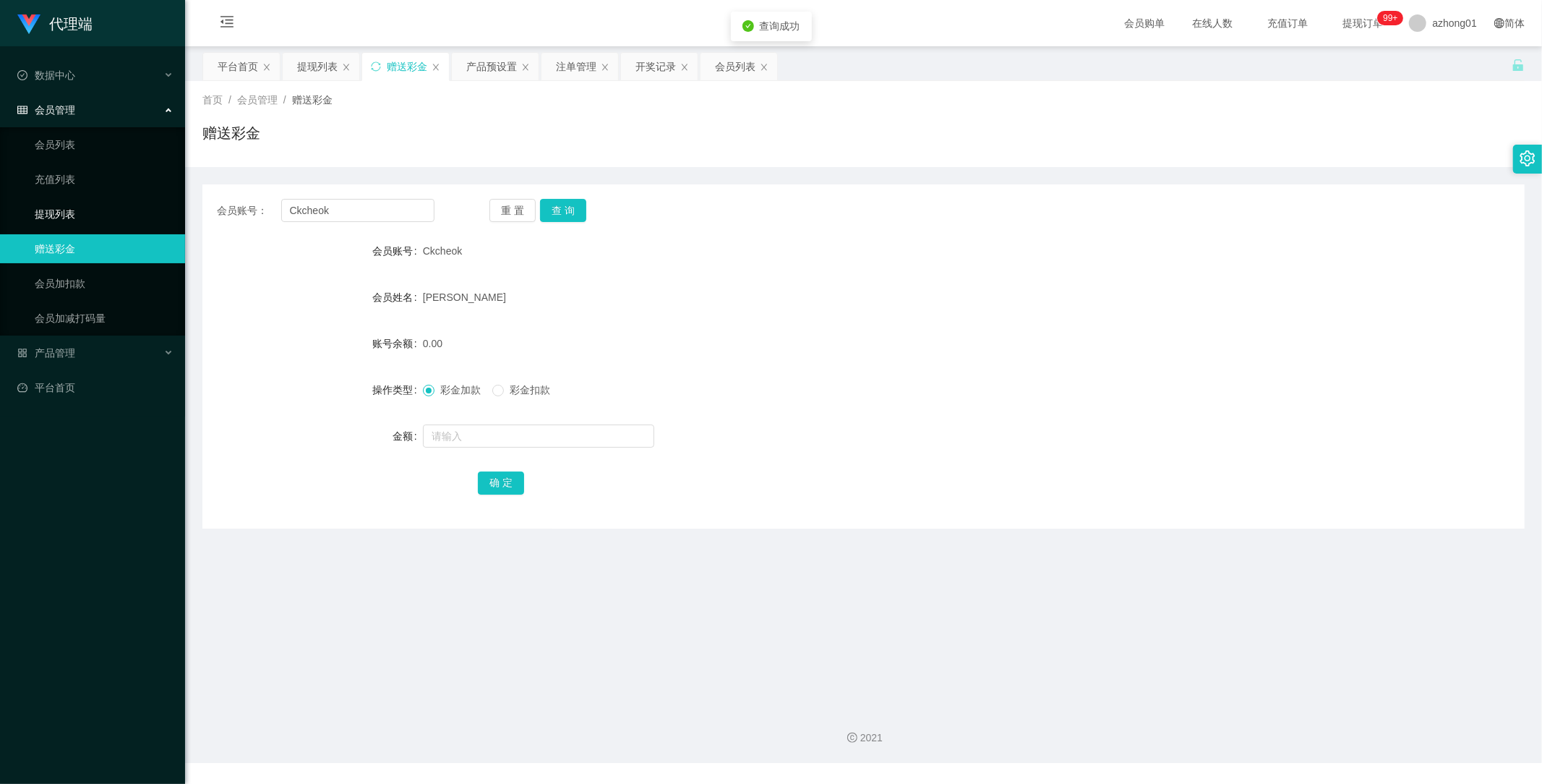
click at [68, 214] on link "提现列表" at bounding box center [104, 214] width 139 height 29
